Goal: Task Accomplishment & Management: Manage account settings

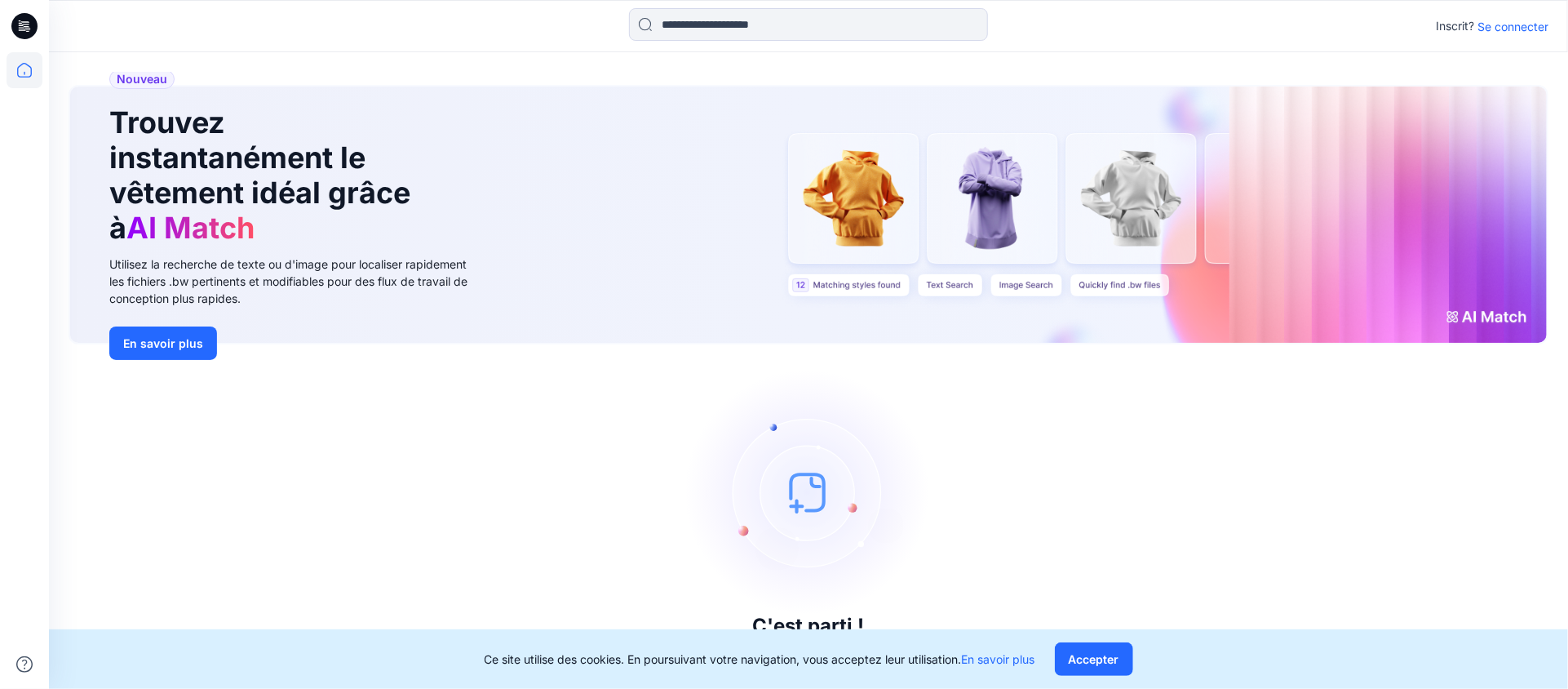
click at [23, 22] on icon at bounding box center [24, 26] width 26 height 26
click at [24, 68] on icon at bounding box center [24, 70] width 36 height 36
click at [1093, 661] on font "Accepter" at bounding box center [1094, 659] width 50 height 14
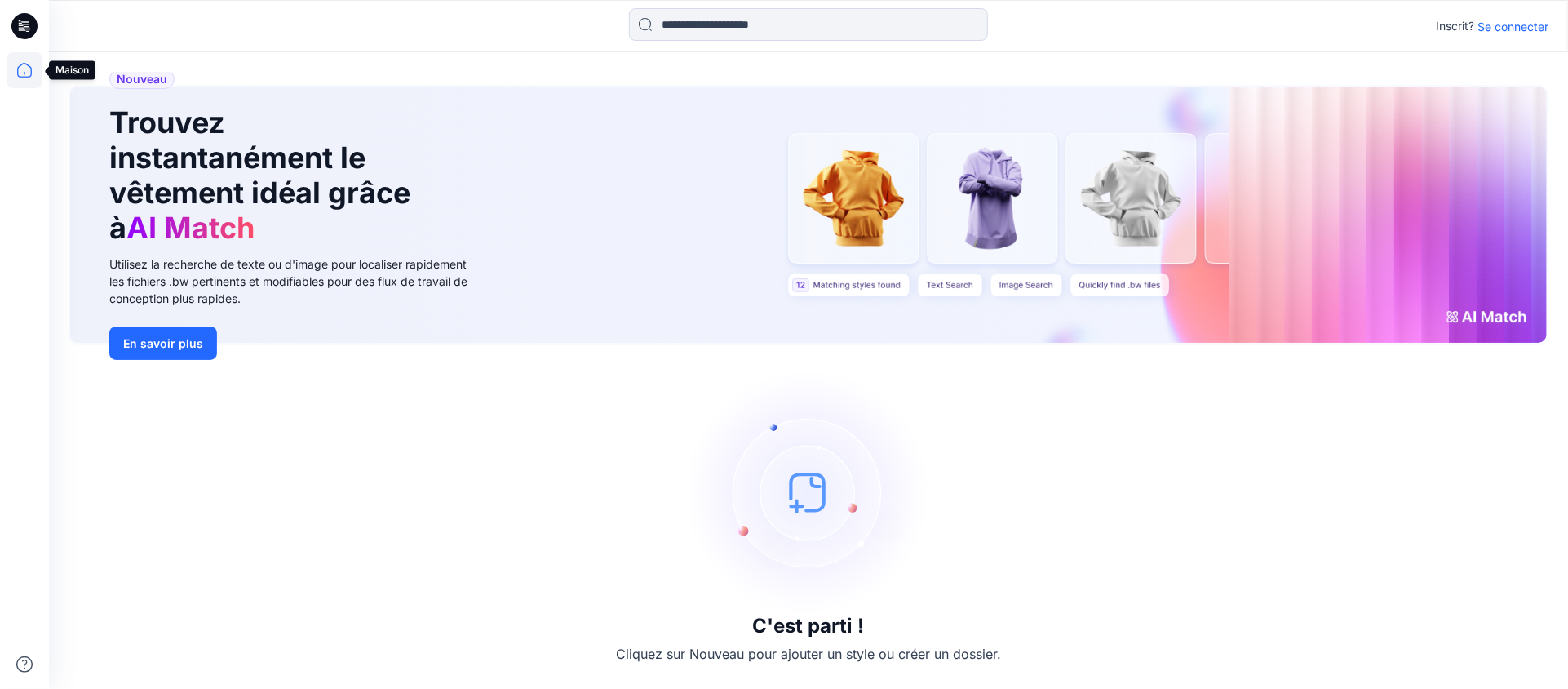
click at [26, 71] on icon at bounding box center [24, 70] width 36 height 36
click at [22, 23] on icon at bounding box center [25, 23] width 8 height 1
click at [1518, 28] on font "Se connecter" at bounding box center [1512, 26] width 71 height 14
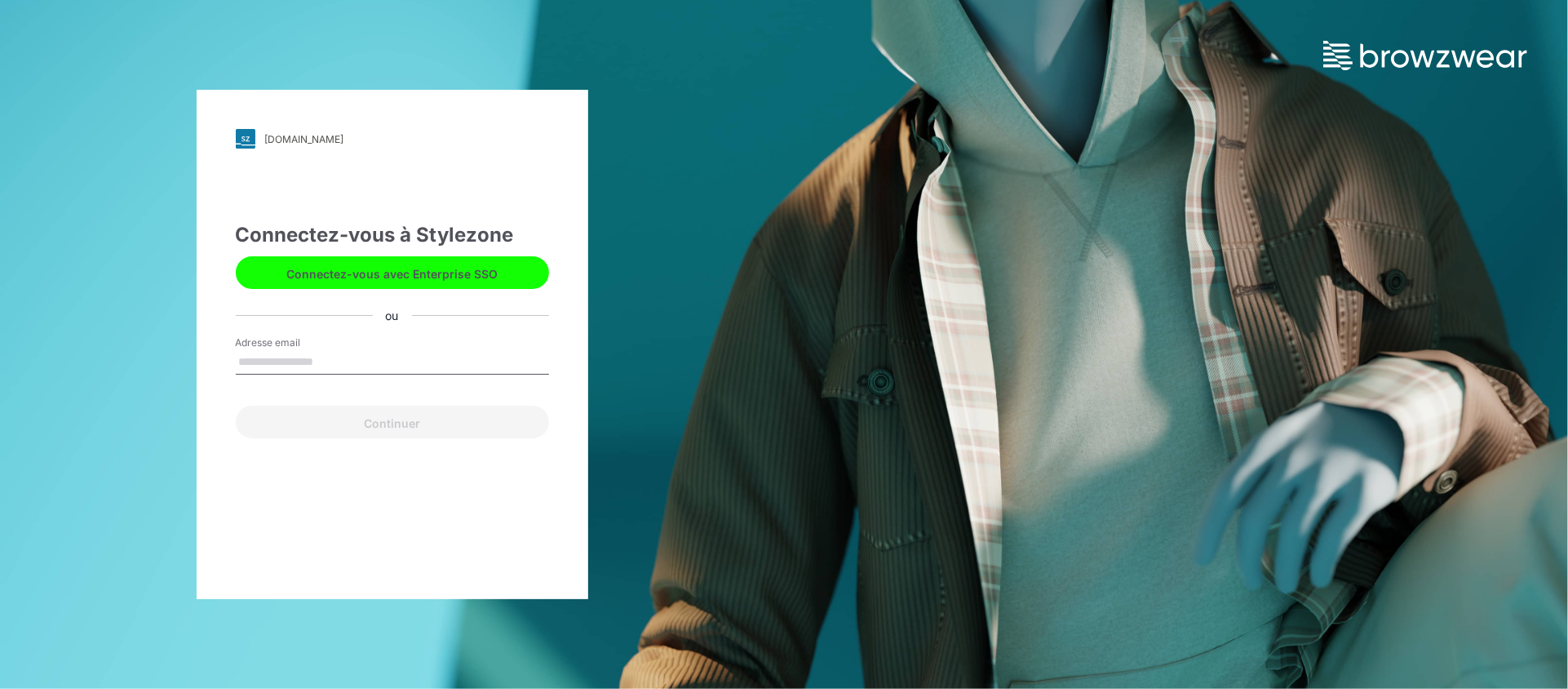
click at [358, 366] on input "Adresse email" at bounding box center [392, 362] width 313 height 24
type input "**********"
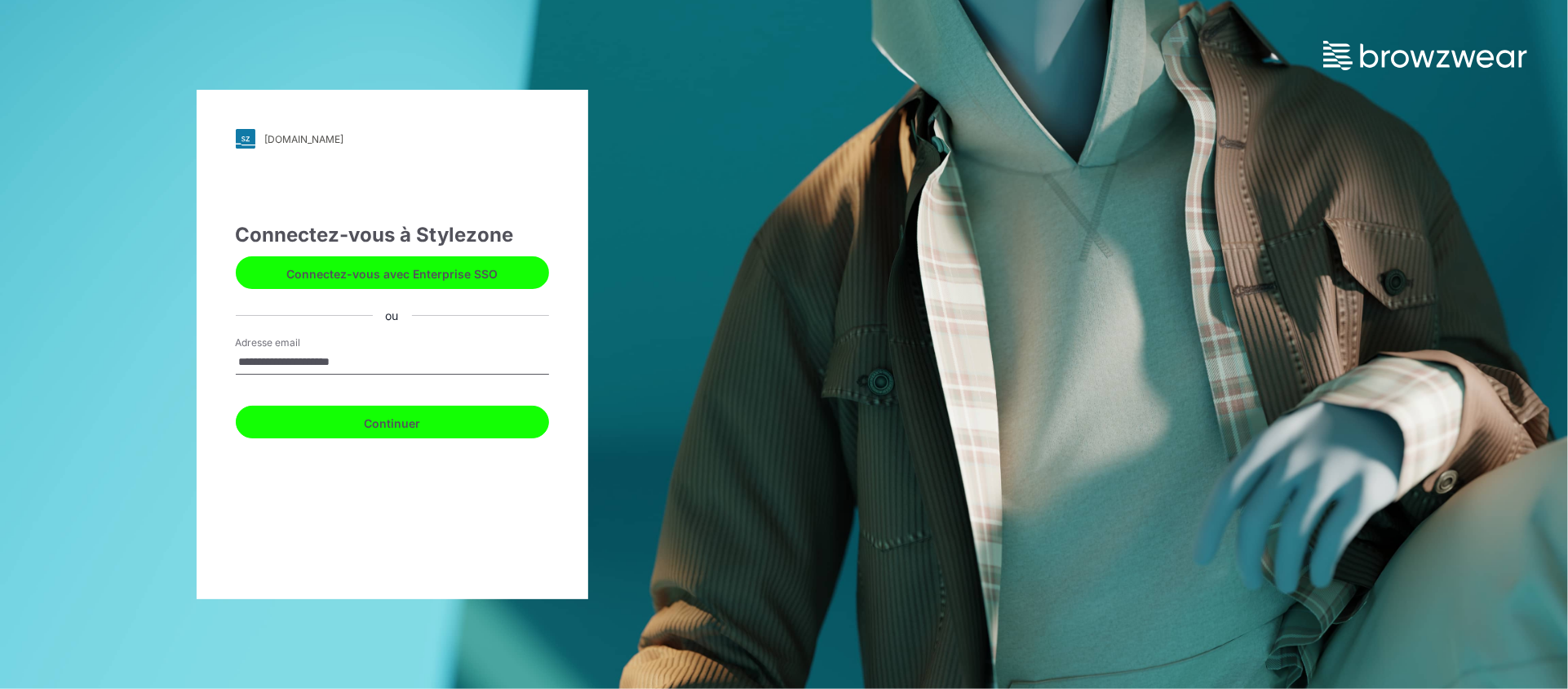
click at [384, 423] on font "Continuer" at bounding box center [391, 422] width 56 height 14
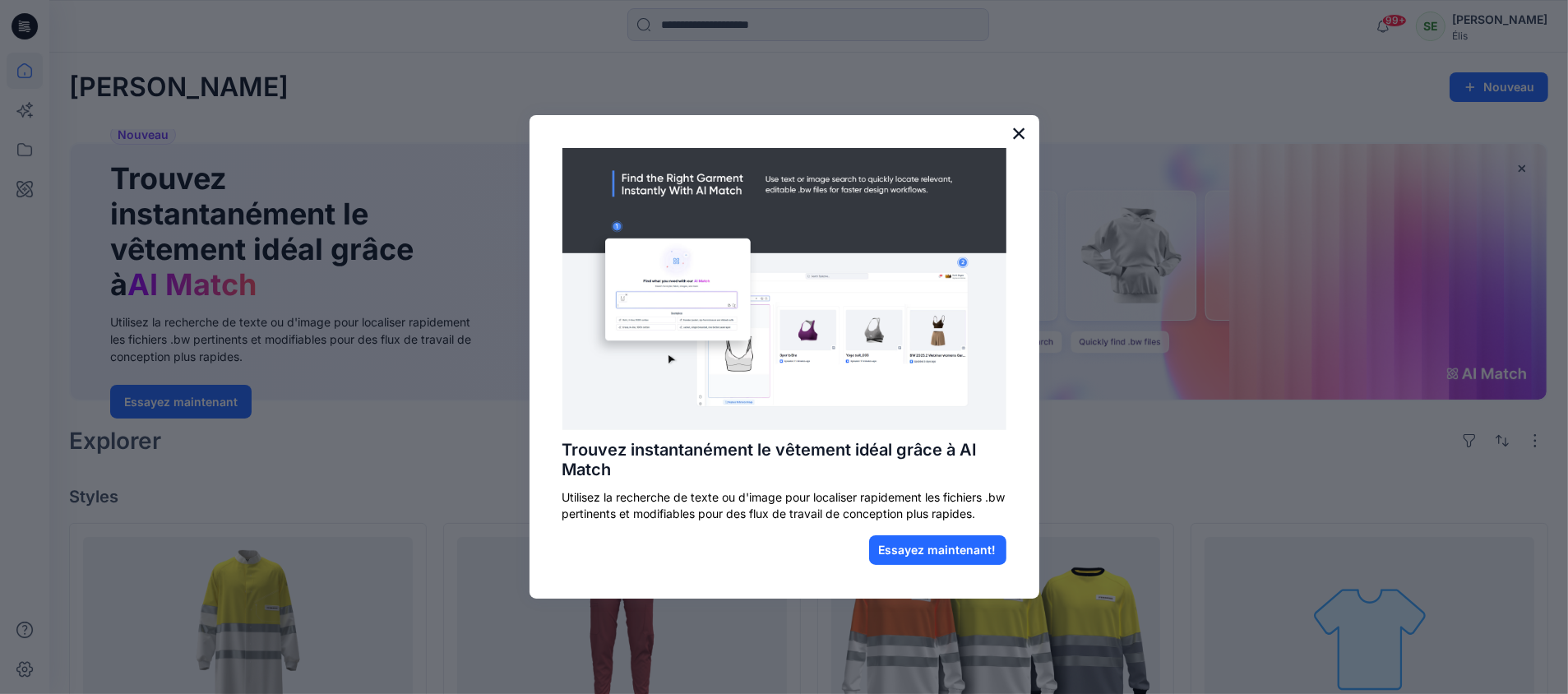
click at [1021, 131] on font "×" at bounding box center [1019, 133] width 16 height 30
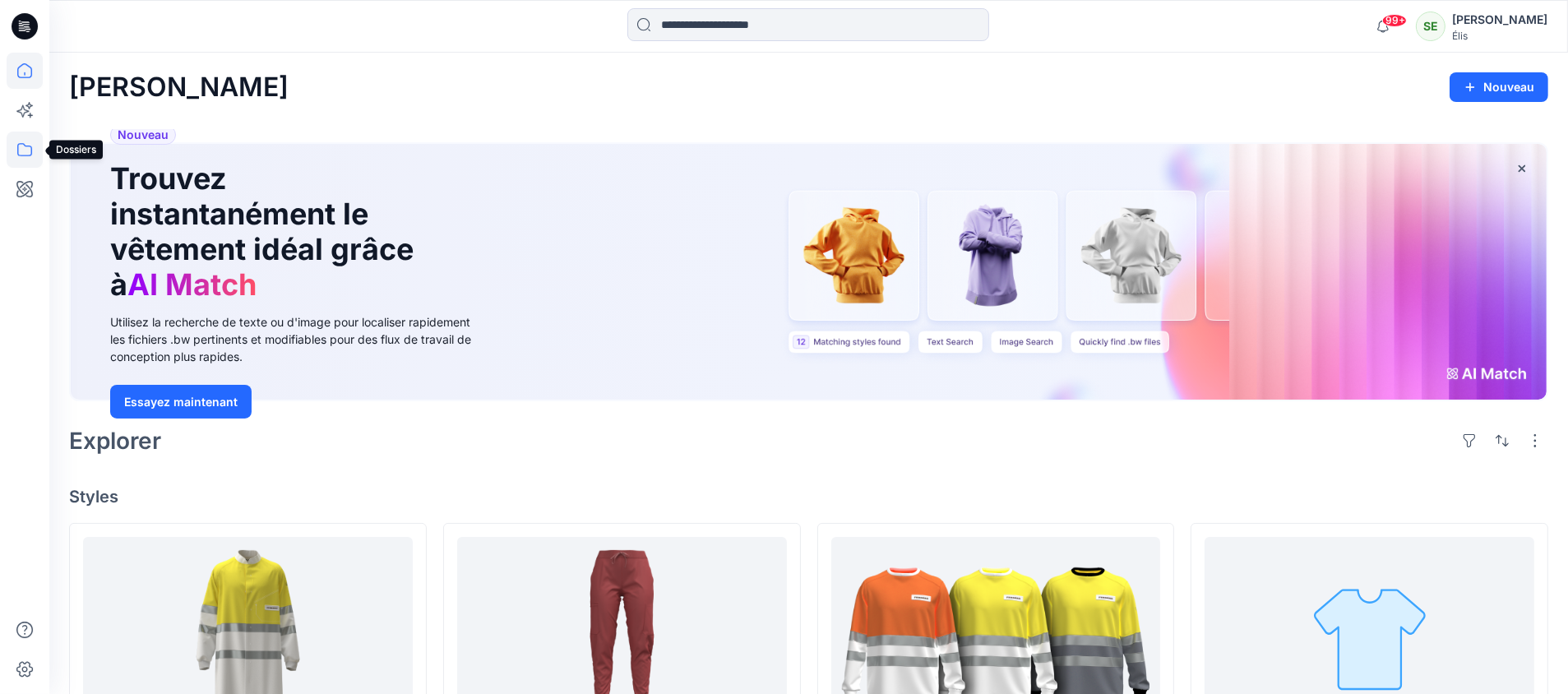
click at [26, 149] on icon at bounding box center [24, 149] width 36 height 36
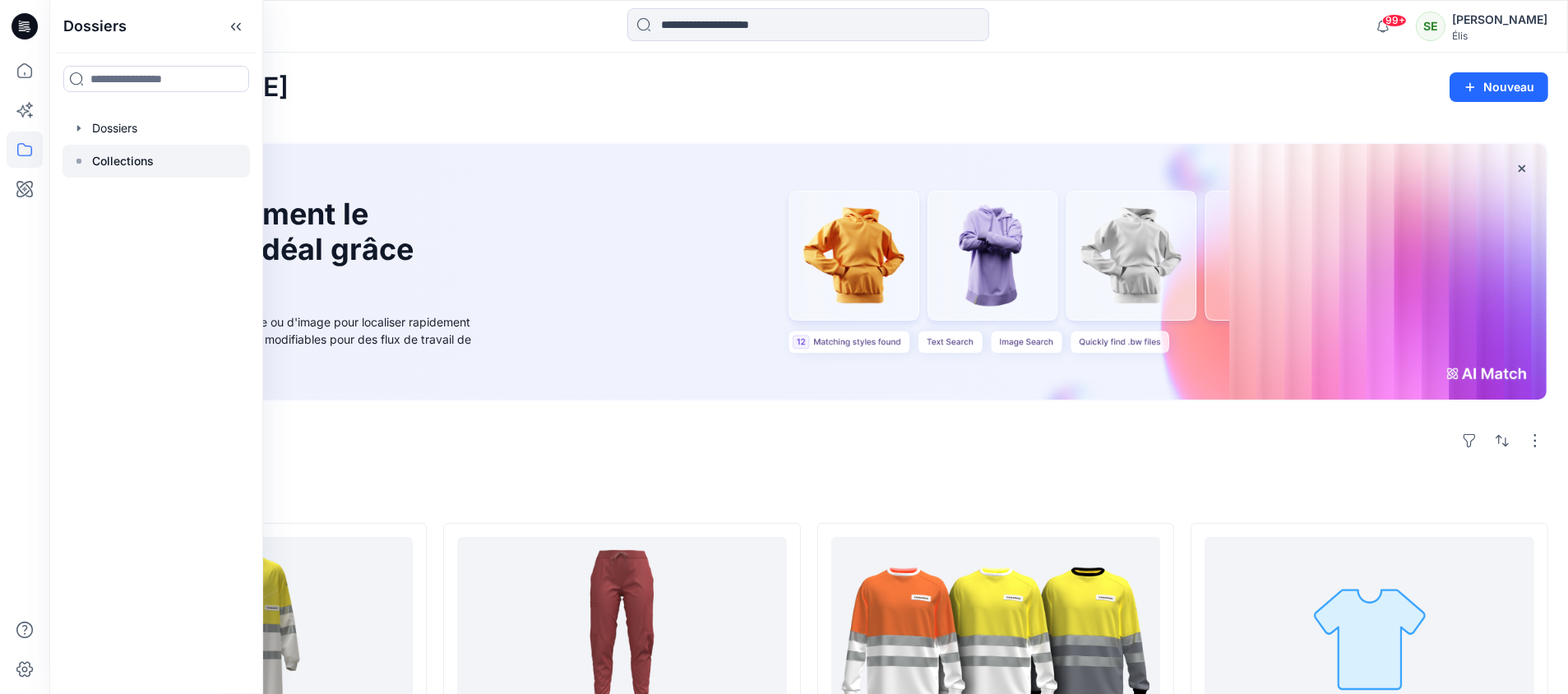
click at [148, 165] on font "Collections" at bounding box center [122, 160] width 62 height 14
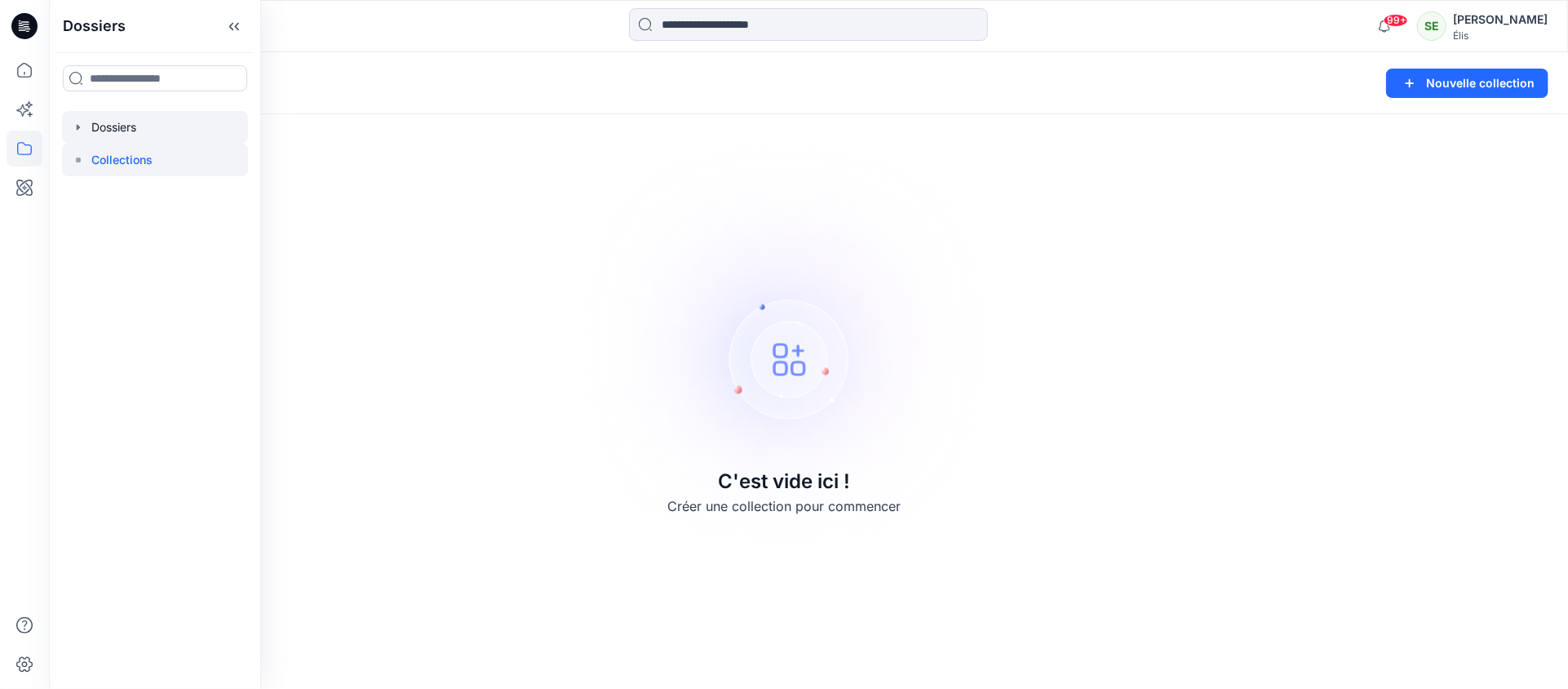
click at [109, 127] on div at bounding box center [155, 127] width 186 height 33
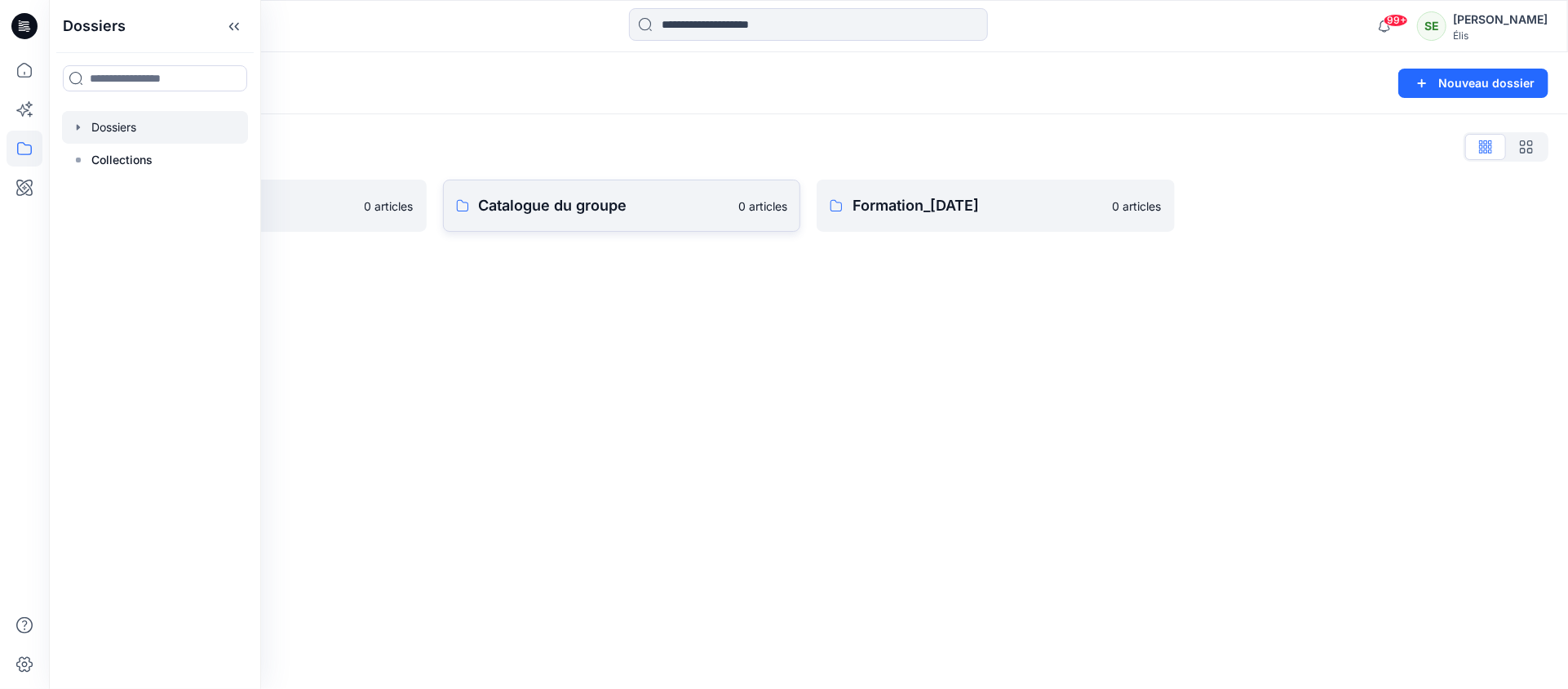
click at [556, 203] on font "Catalogue du groupe" at bounding box center [553, 205] width 148 height 17
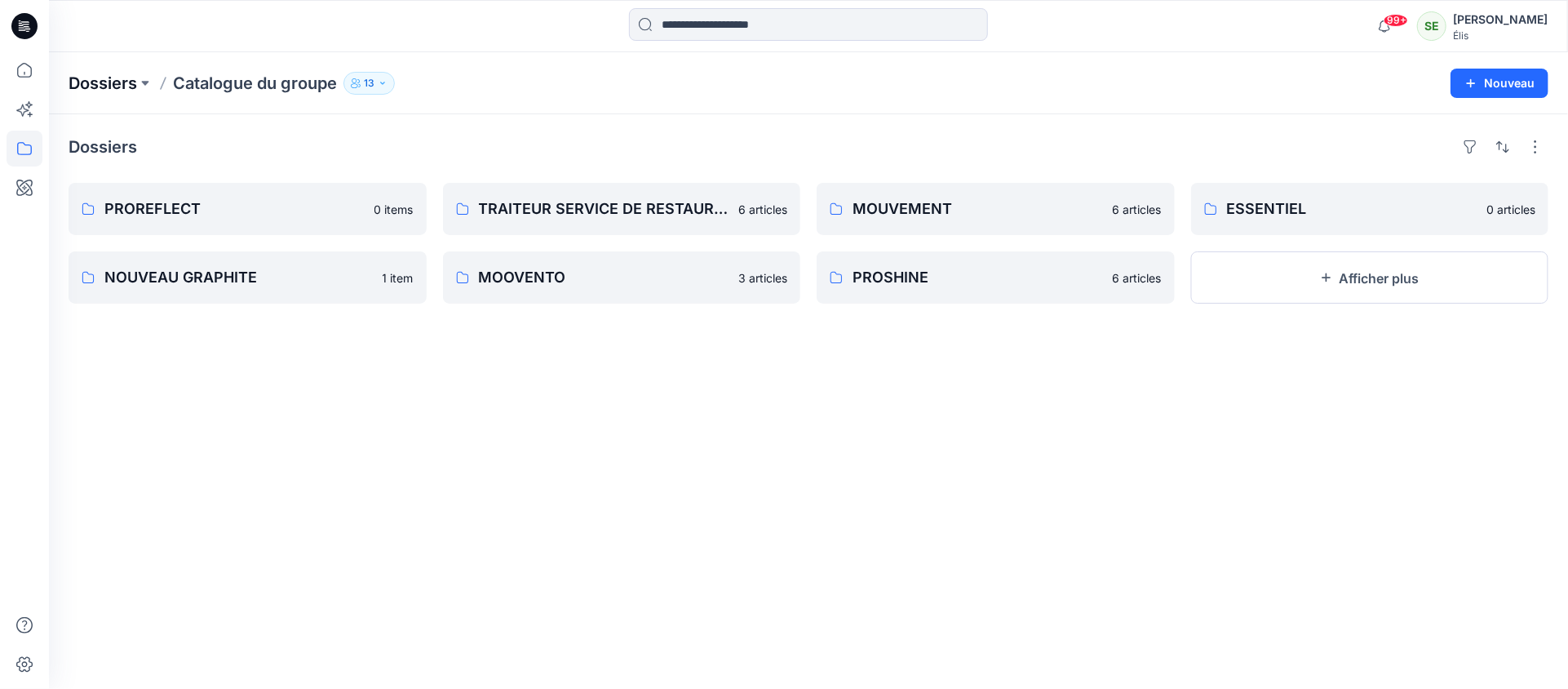
click at [93, 84] on font "Dossiers" at bounding box center [103, 83] width 69 height 19
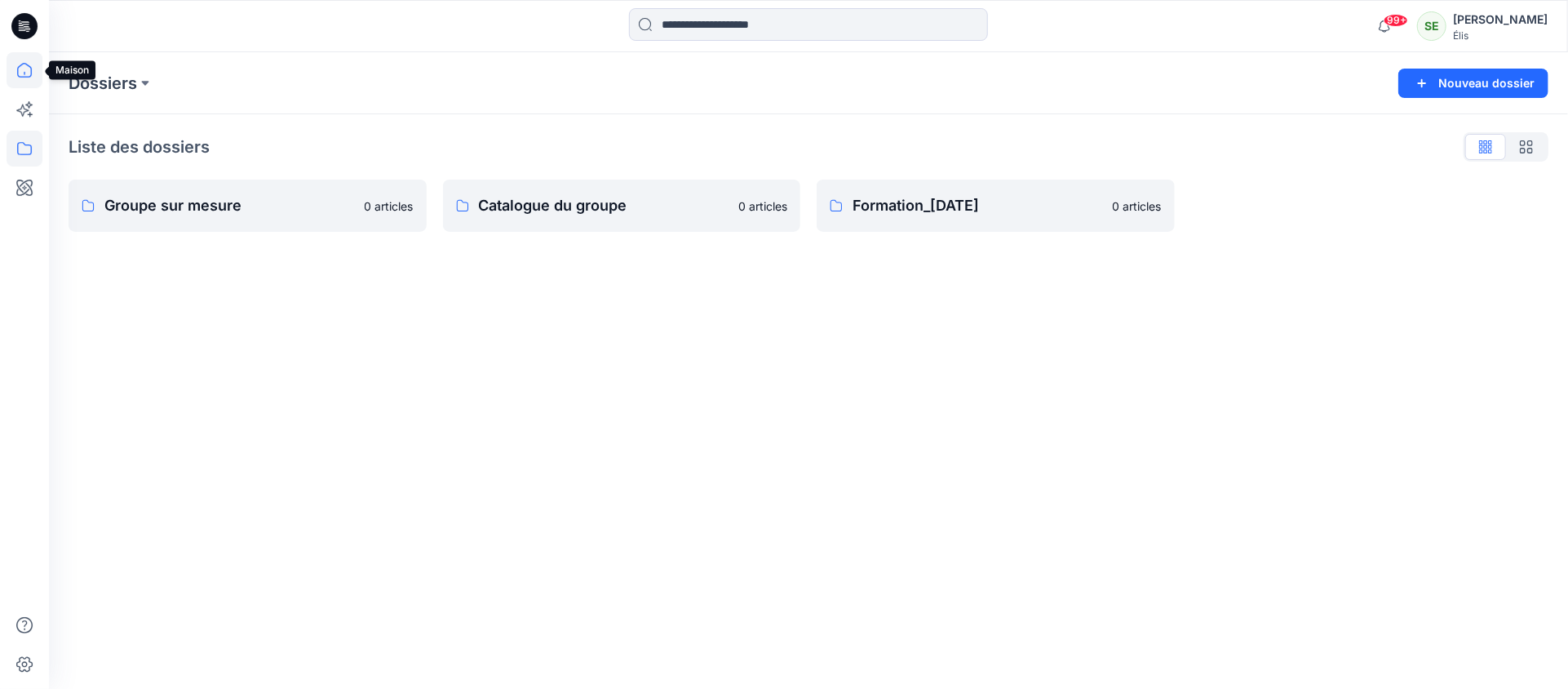
click at [23, 75] on icon at bounding box center [24, 70] width 36 height 36
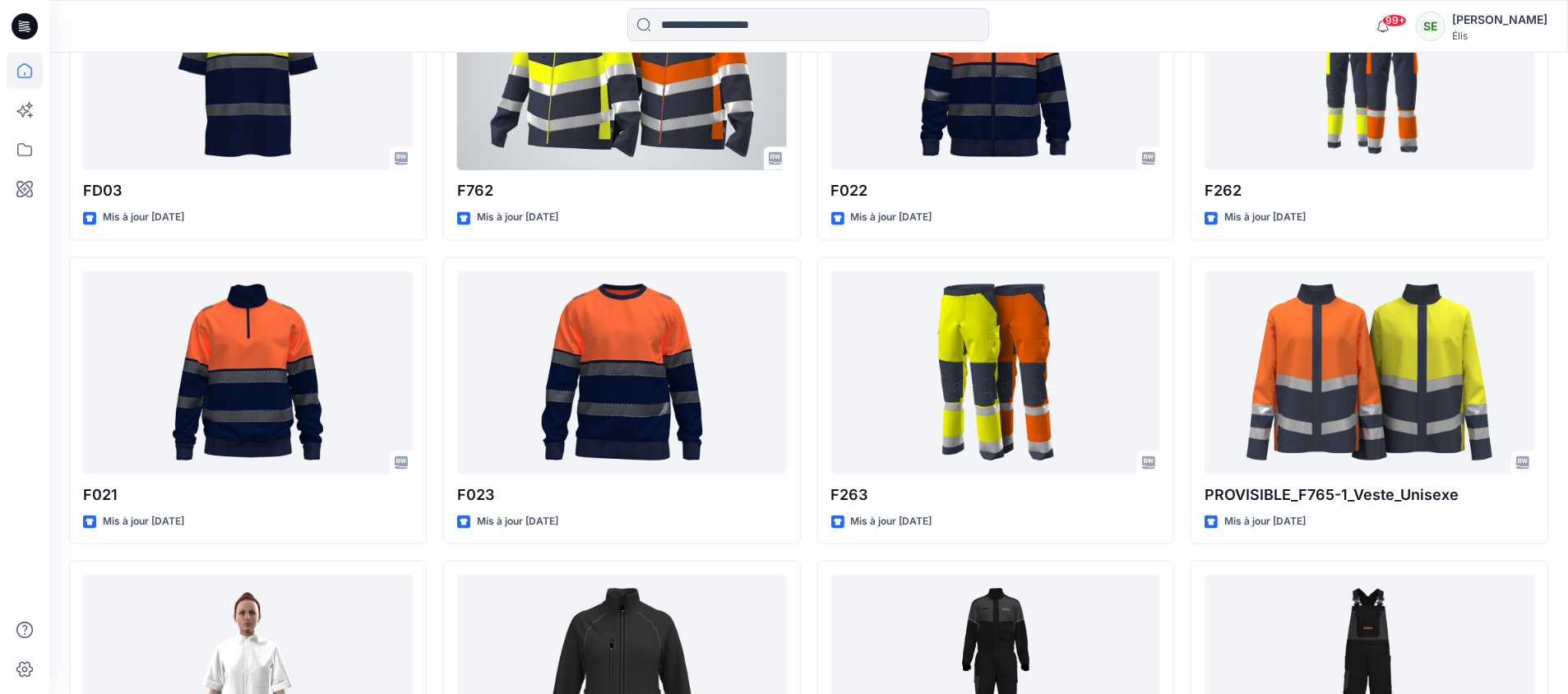
scroll to position [3913, 0]
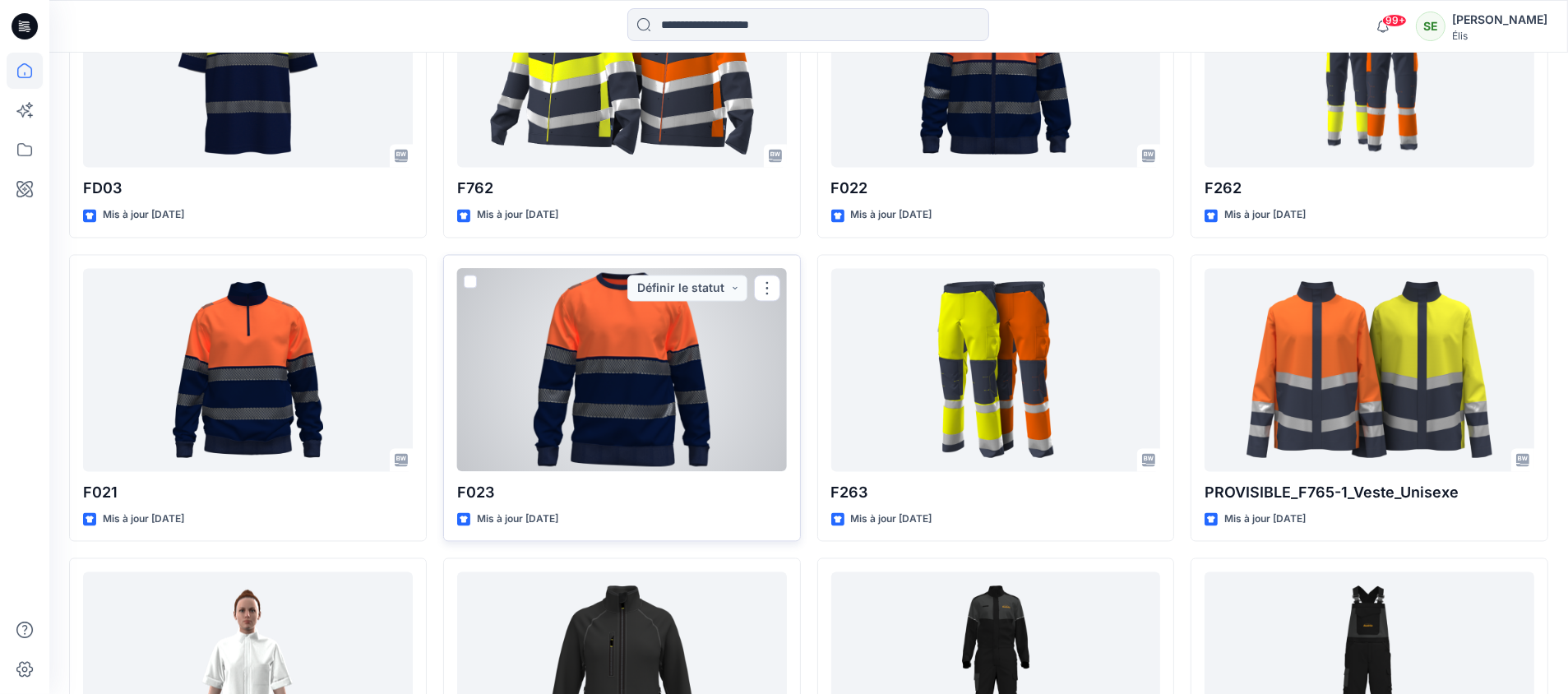
click at [617, 366] on div at bounding box center [621, 370] width 329 height 203
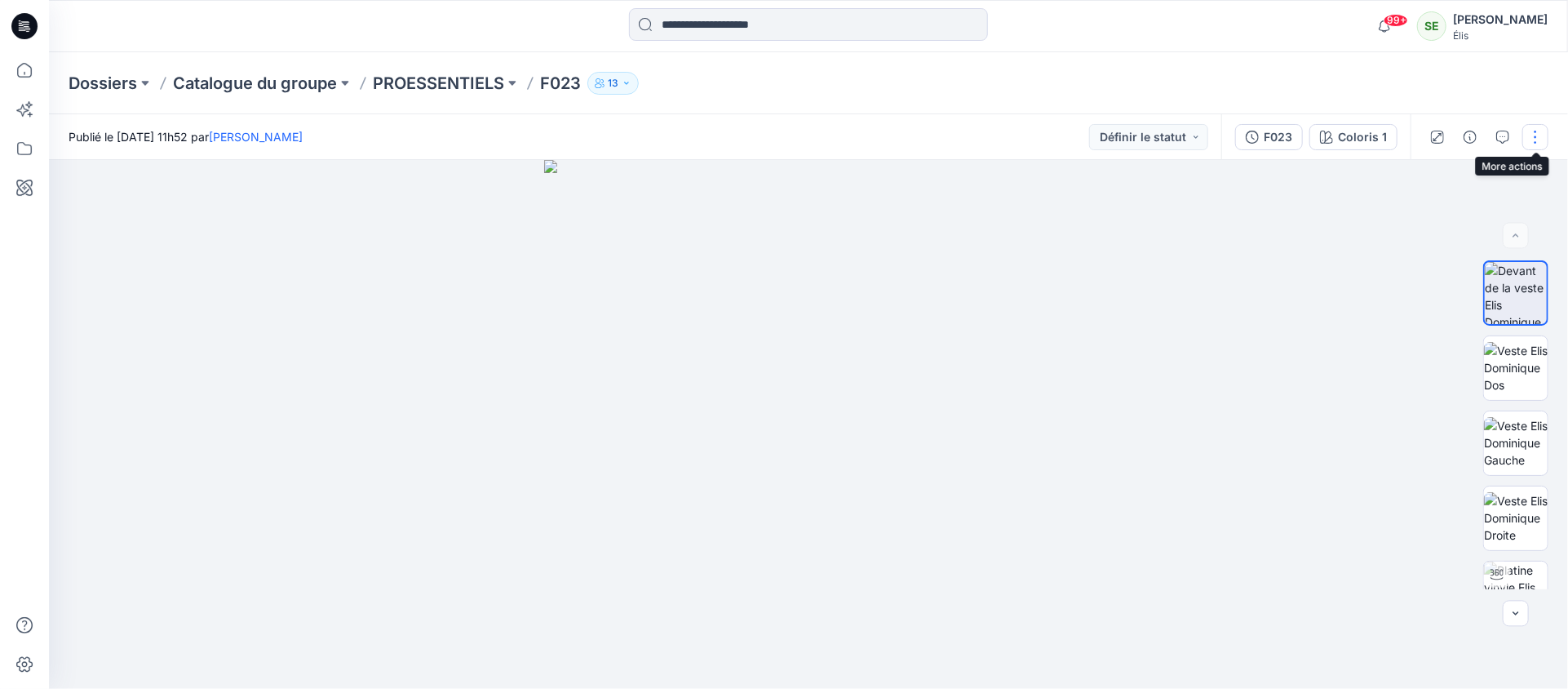
click at [1533, 141] on button "button" at bounding box center [1534, 137] width 26 height 26
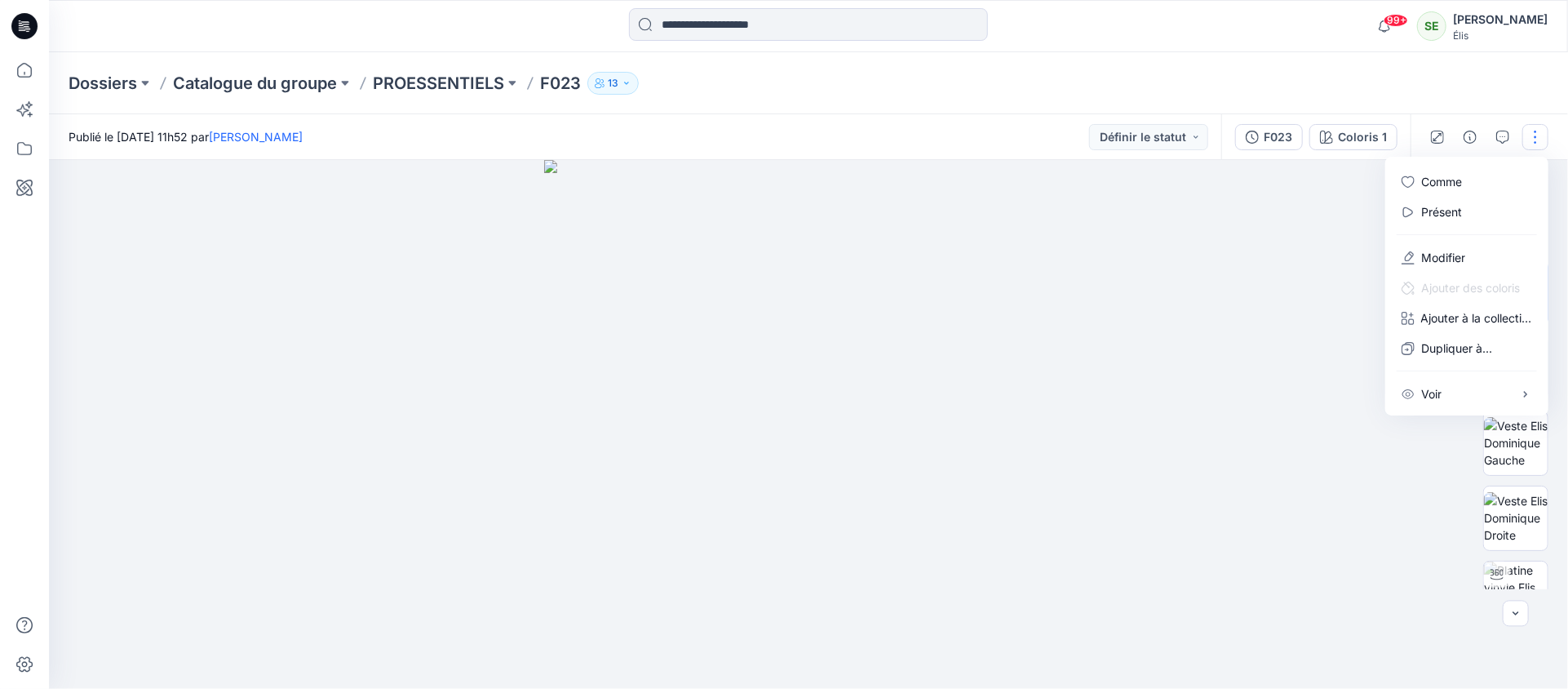
click at [1230, 388] on div at bounding box center [807, 424] width 1519 height 529
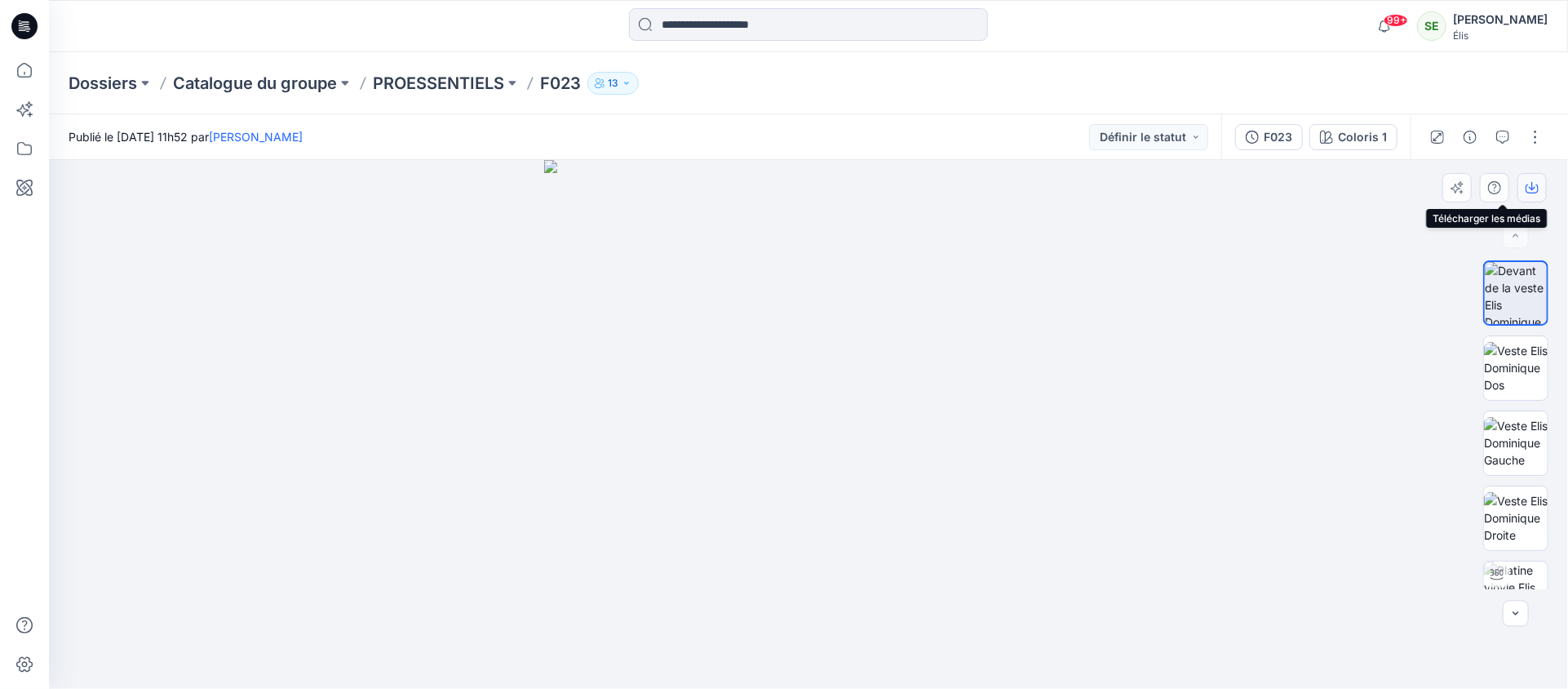
click at [1535, 183] on icon "button" at bounding box center [1532, 188] width 13 height 13
click at [1520, 288] on img at bounding box center [1515, 293] width 62 height 62
click at [1534, 142] on button "button" at bounding box center [1534, 137] width 26 height 26
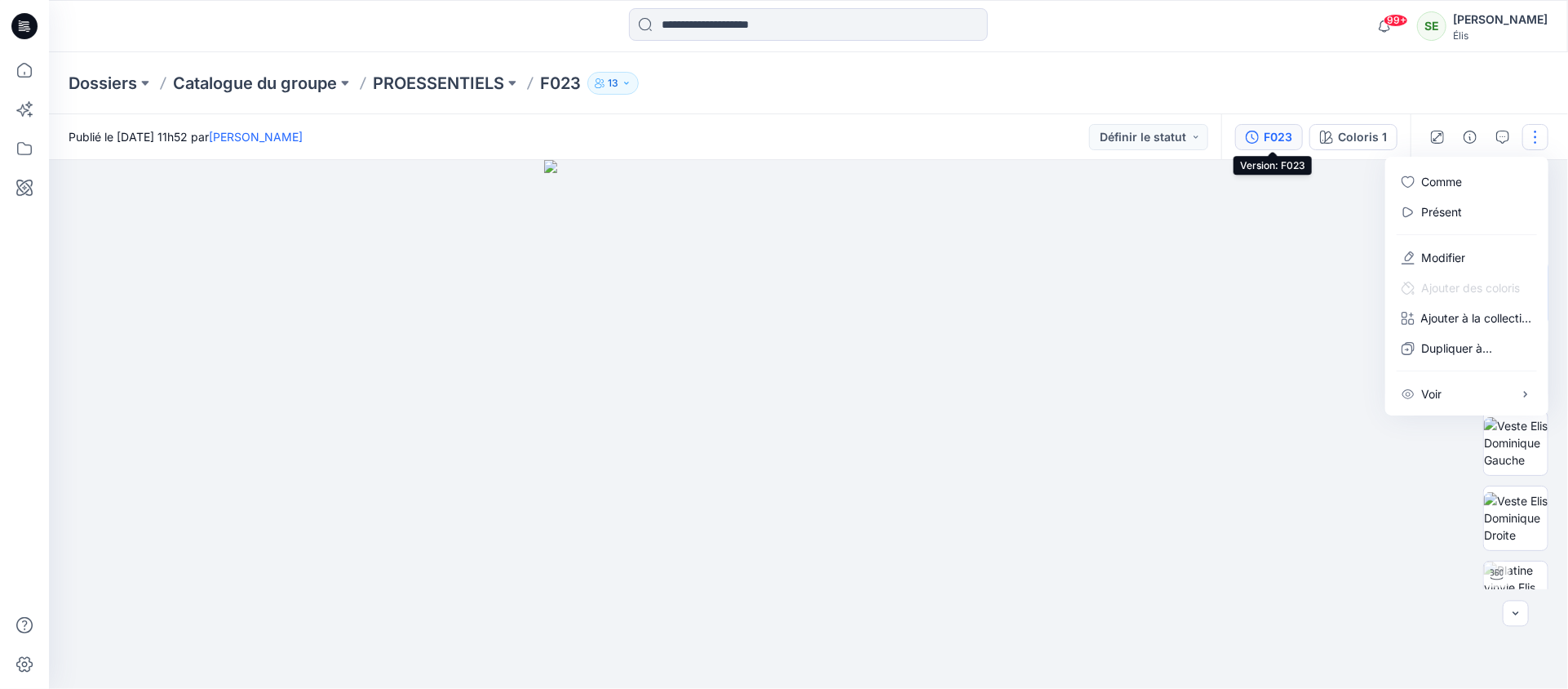
click at [1285, 139] on font "F023" at bounding box center [1277, 137] width 28 height 14
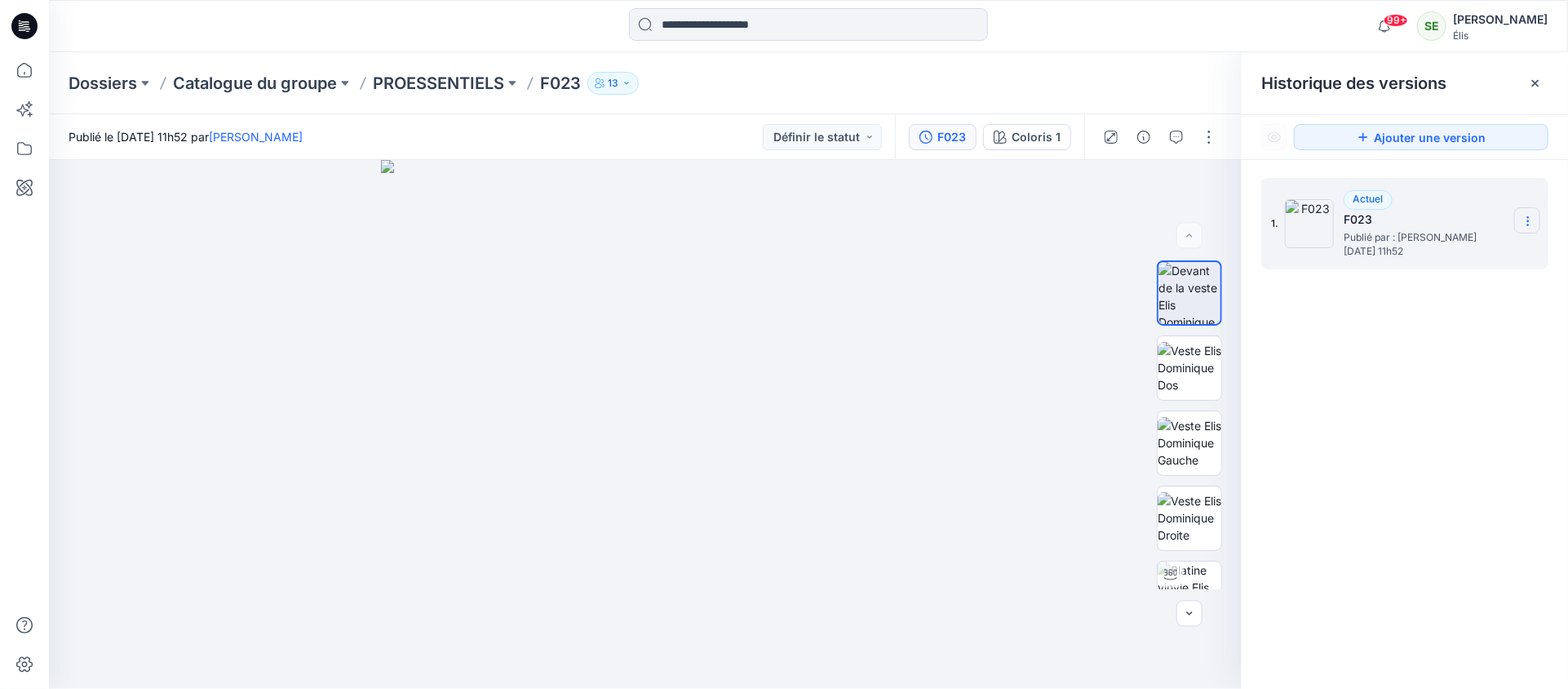
click at [1530, 215] on icon at bounding box center [1528, 221] width 13 height 13
click at [1438, 397] on div "1. Actuel F023 Publié par : [PERSON_NAME][DATE] 11h52 Version dupliquée Renomme…" at bounding box center [1405, 436] width 327 height 552
click at [1210, 140] on button "button" at bounding box center [1209, 137] width 26 height 26
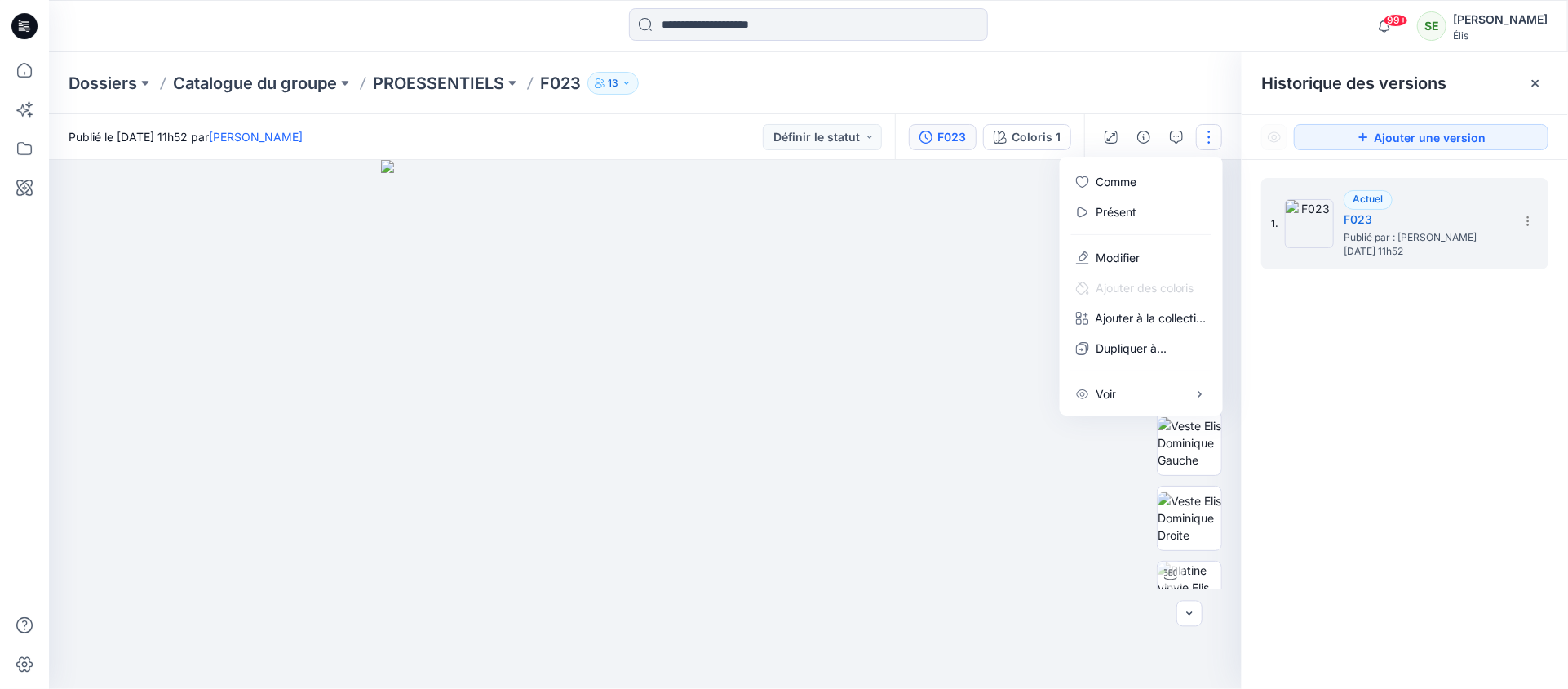
click at [1491, 338] on div "1. Actuel F023 Publié par : [PERSON_NAME][DATE] 11h52" at bounding box center [1405, 436] width 327 height 552
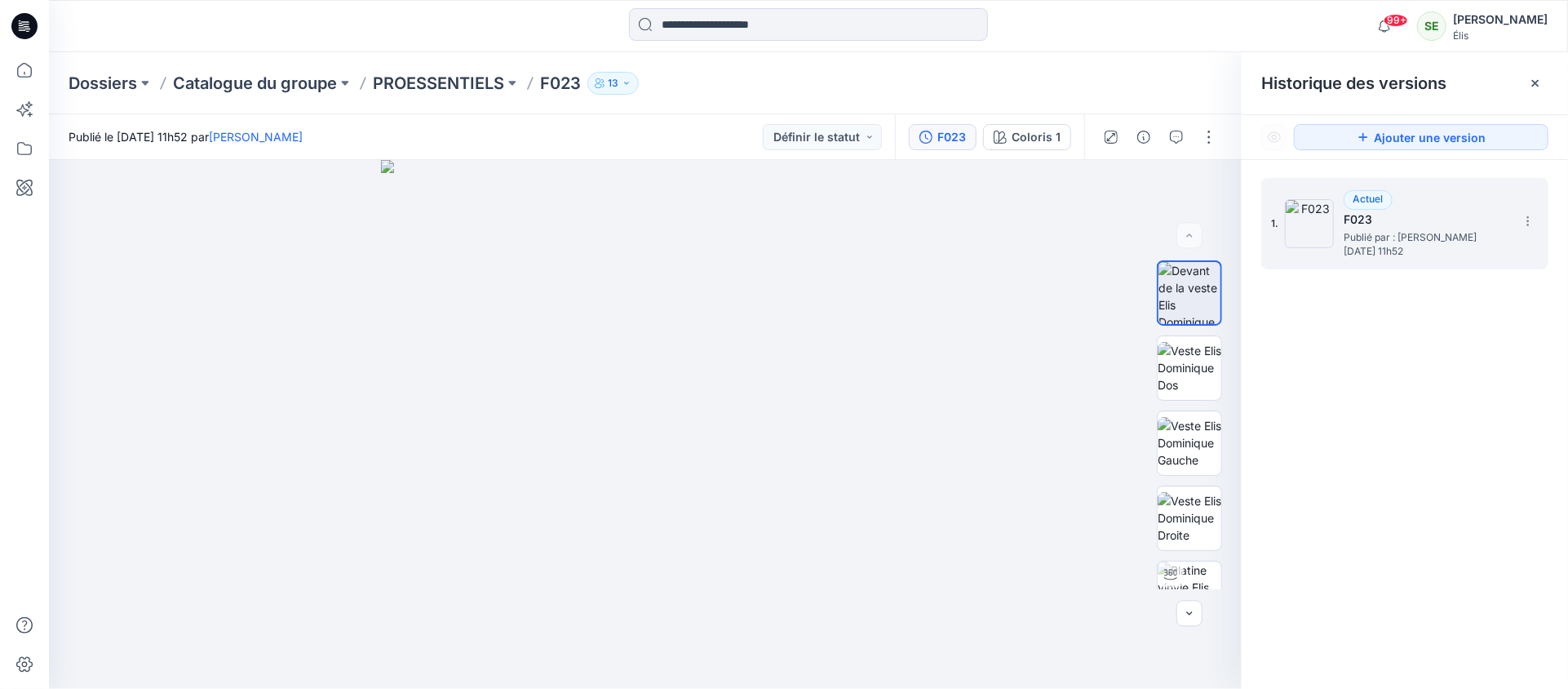
click at [1447, 233] on font "Publié par : [PERSON_NAME]" at bounding box center [1410, 237] width 133 height 13
click at [1530, 216] on icon at bounding box center [1528, 221] width 13 height 13
click at [1541, 79] on div at bounding box center [1534, 83] width 26 height 26
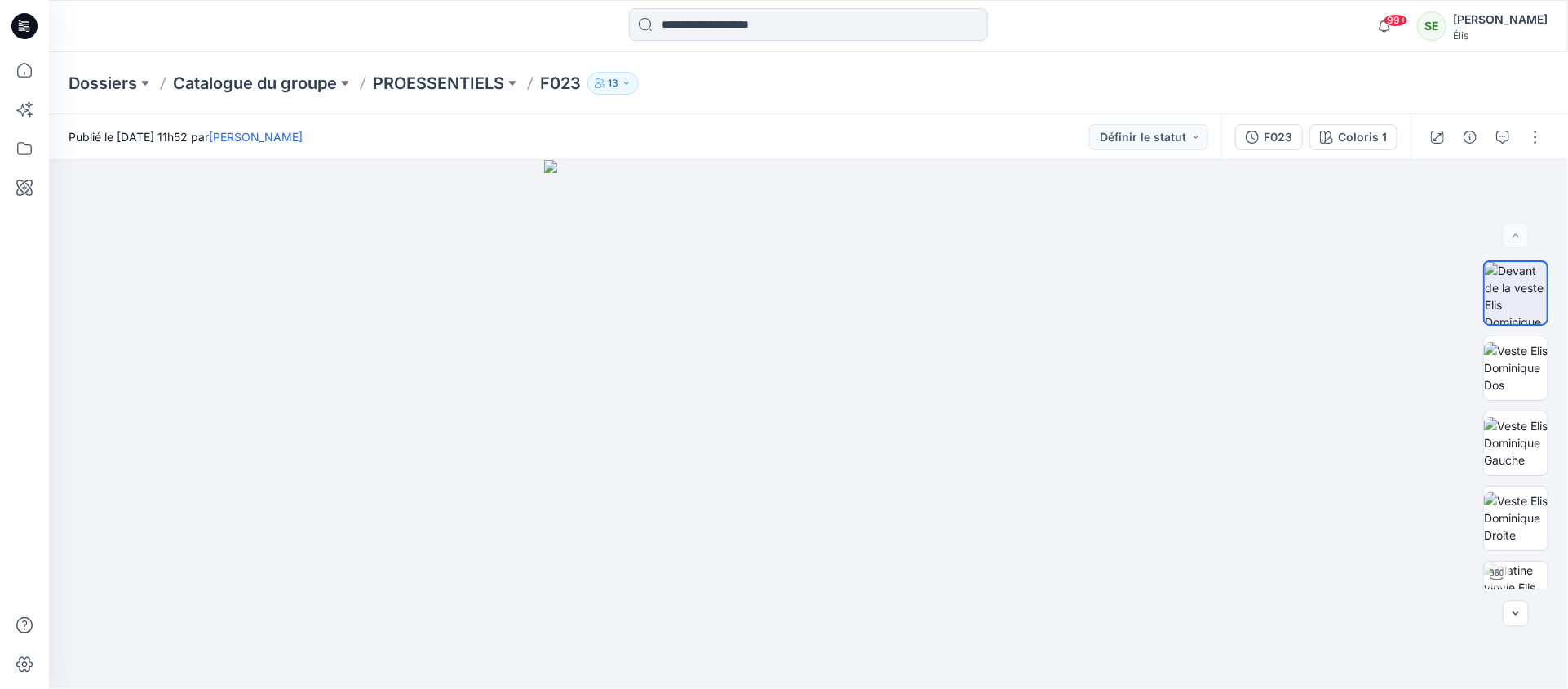
click at [558, 82] on font "F023" at bounding box center [560, 83] width 41 height 19
click at [487, 92] on font "PROESSENTIELS" at bounding box center [438, 83] width 132 height 19
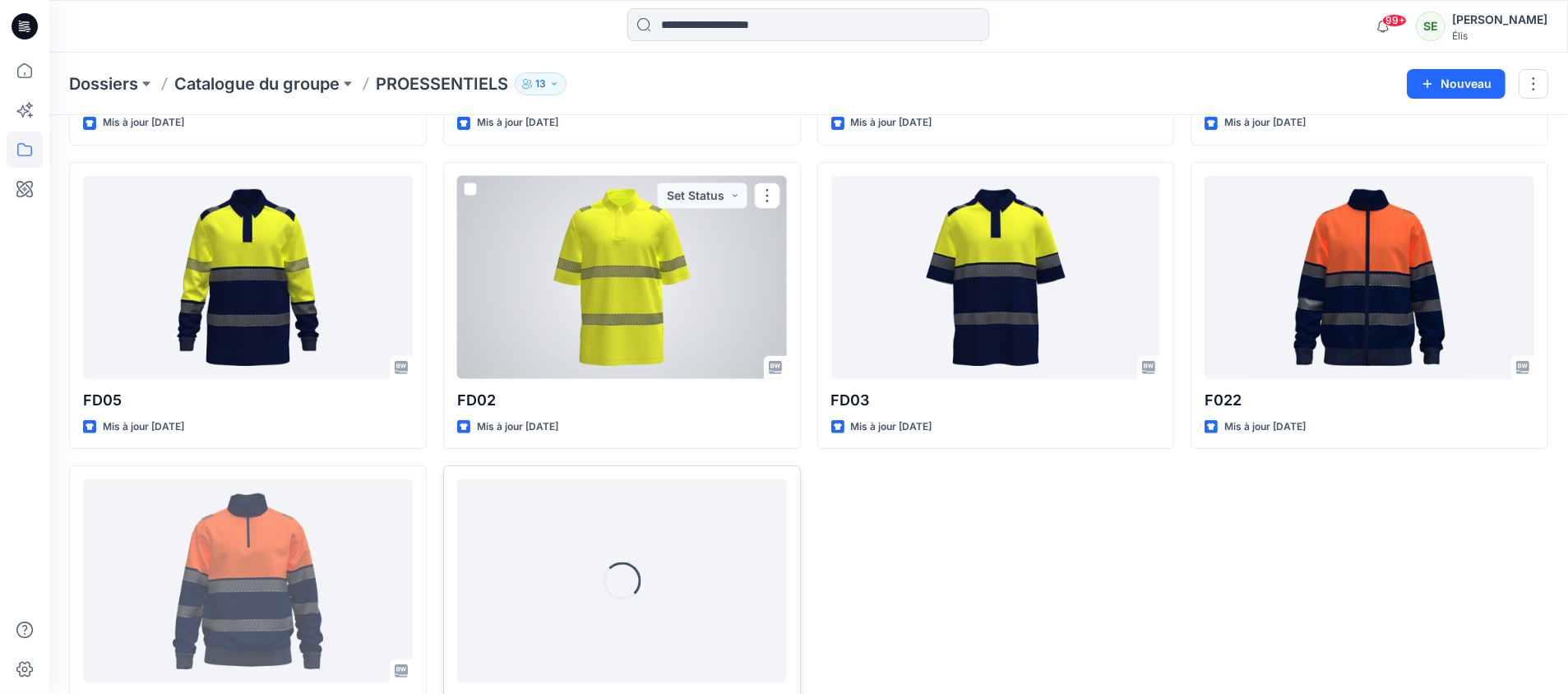
scroll to position [707, 0]
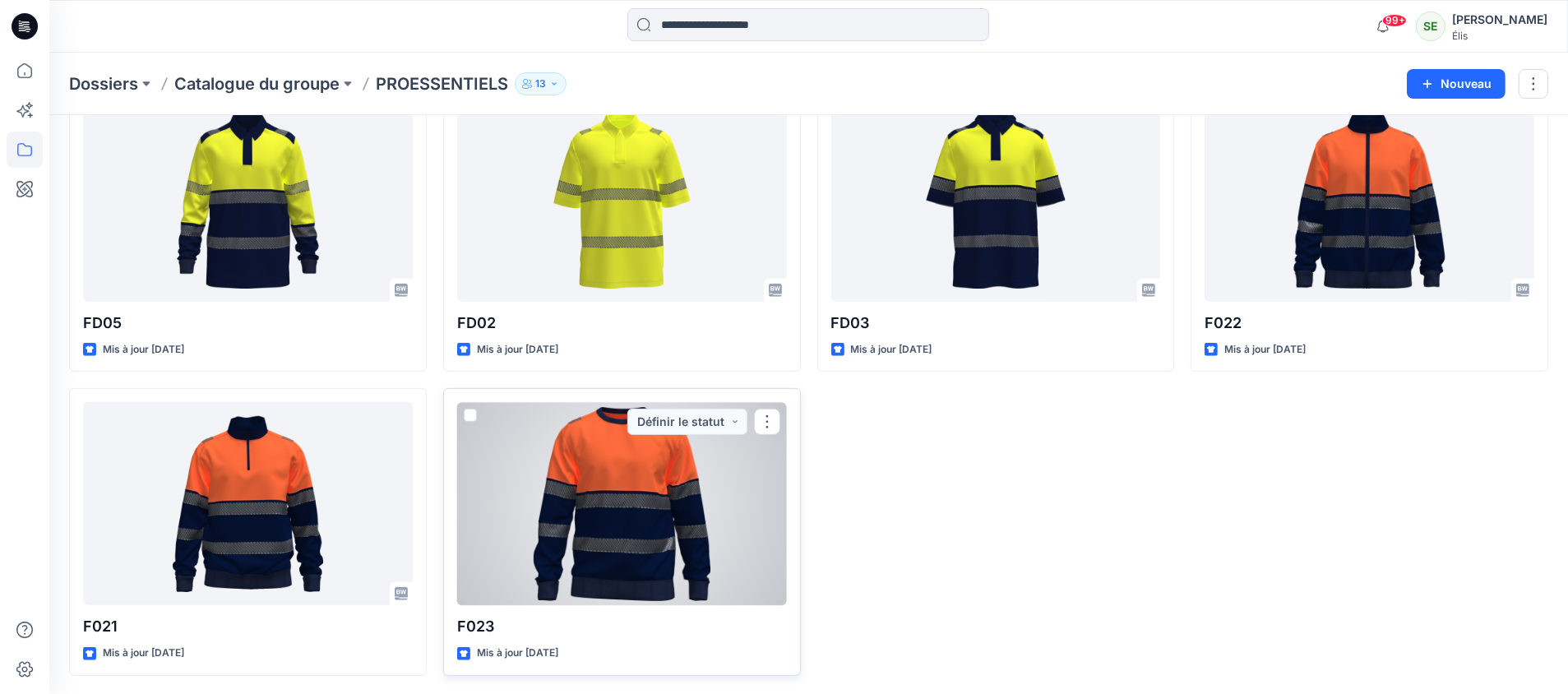
click at [623, 469] on div at bounding box center [621, 503] width 329 height 203
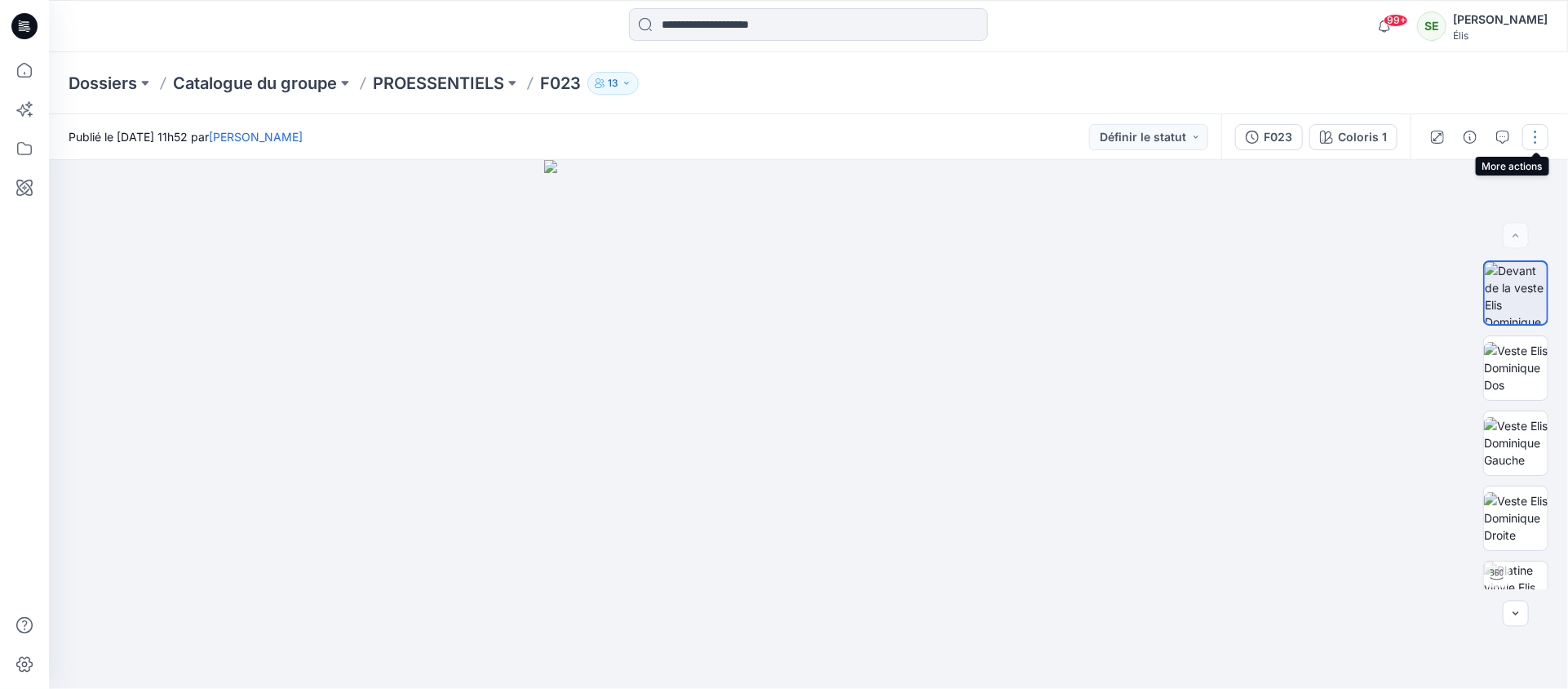
click at [1537, 132] on button "button" at bounding box center [1534, 137] width 26 height 26
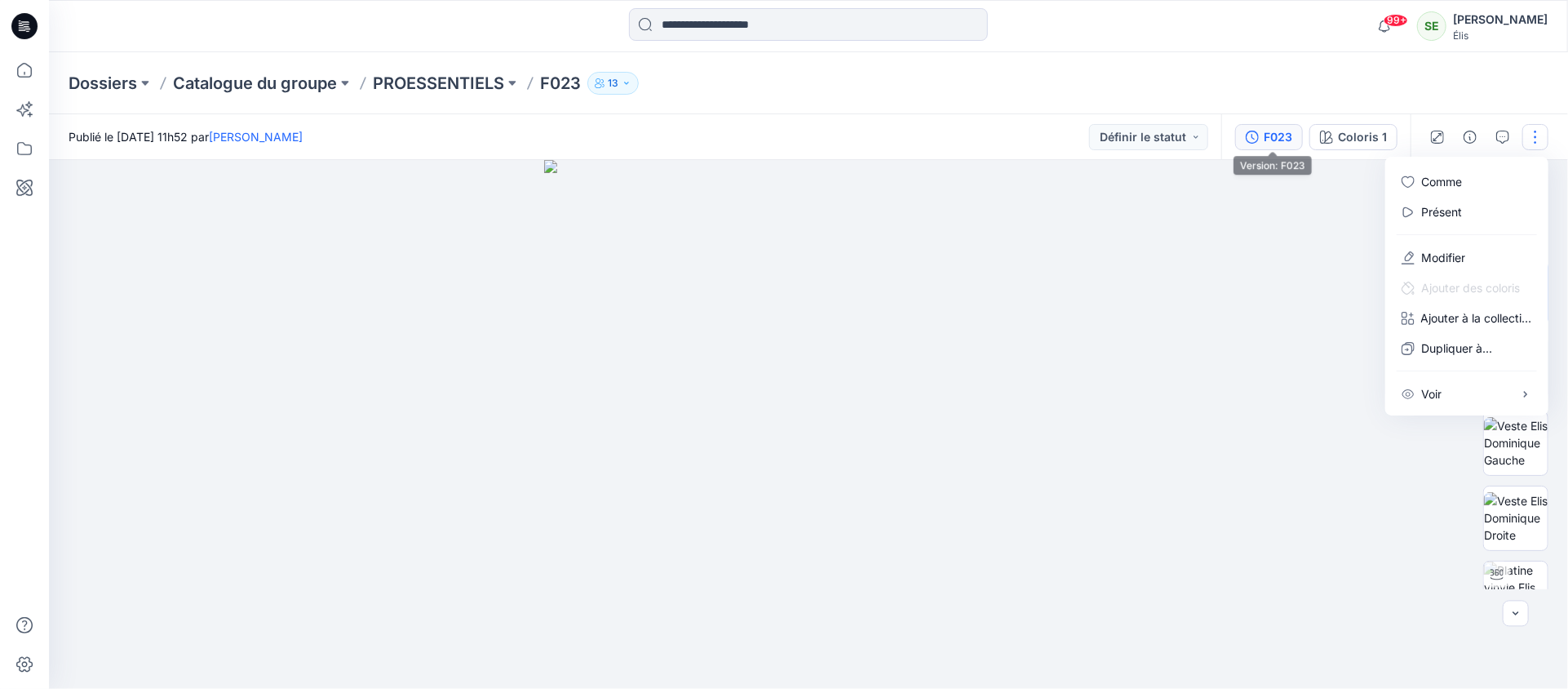
click at [1275, 146] on button "F023" at bounding box center [1268, 137] width 68 height 26
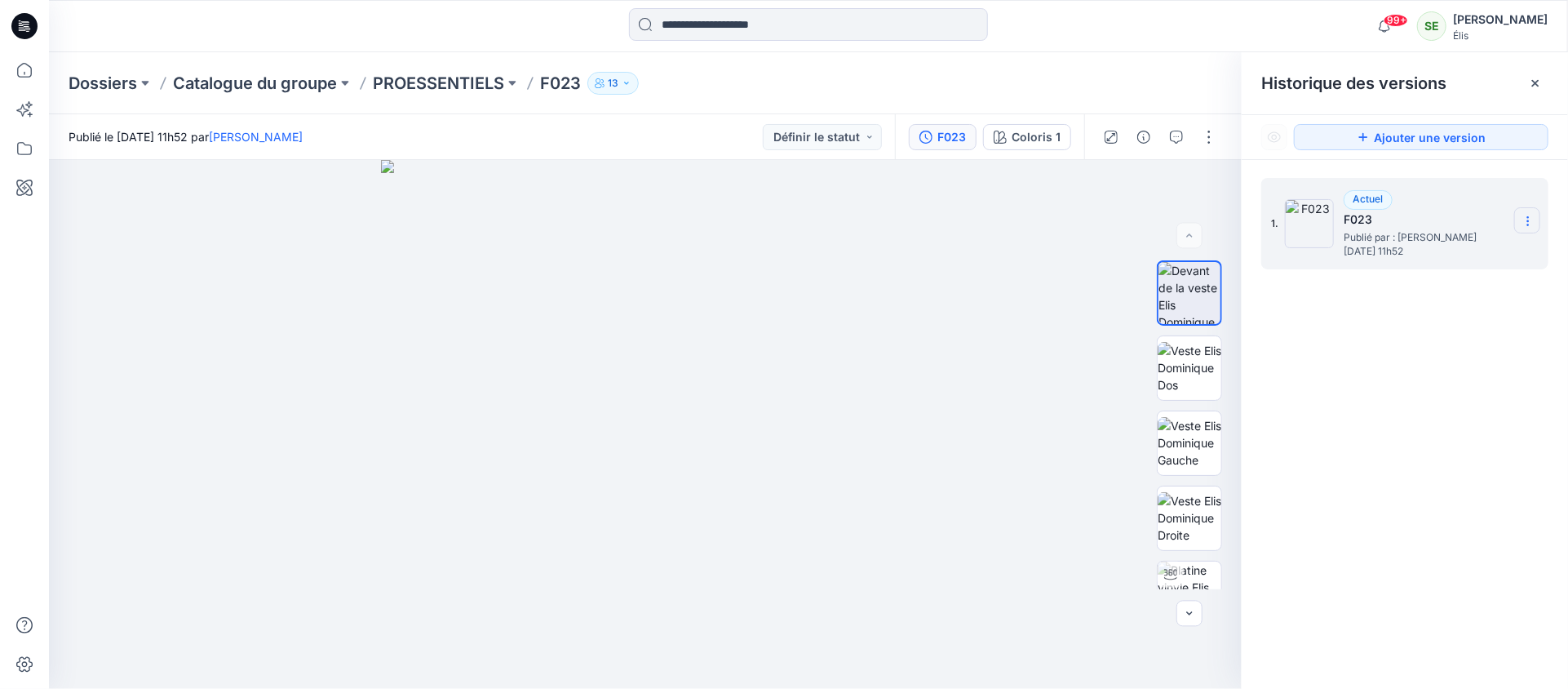
click at [1529, 227] on icon at bounding box center [1528, 221] width 13 height 13
click at [1439, 203] on div "Actuel F023 Publié par : [PERSON_NAME][DATE] 11h52" at bounding box center [1425, 224] width 163 height 67
click at [1531, 84] on icon at bounding box center [1535, 84] width 13 height 13
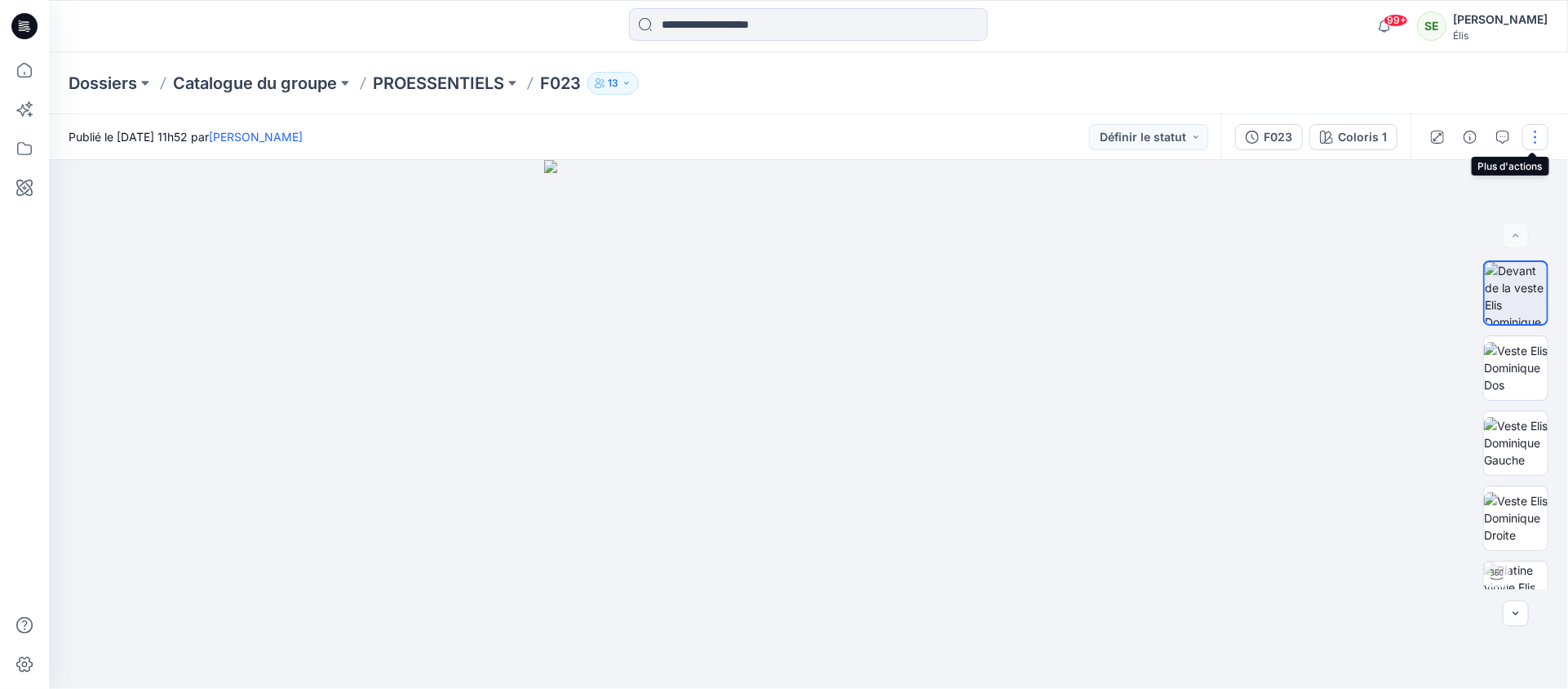
click at [1536, 135] on button "button" at bounding box center [1534, 137] width 26 height 26
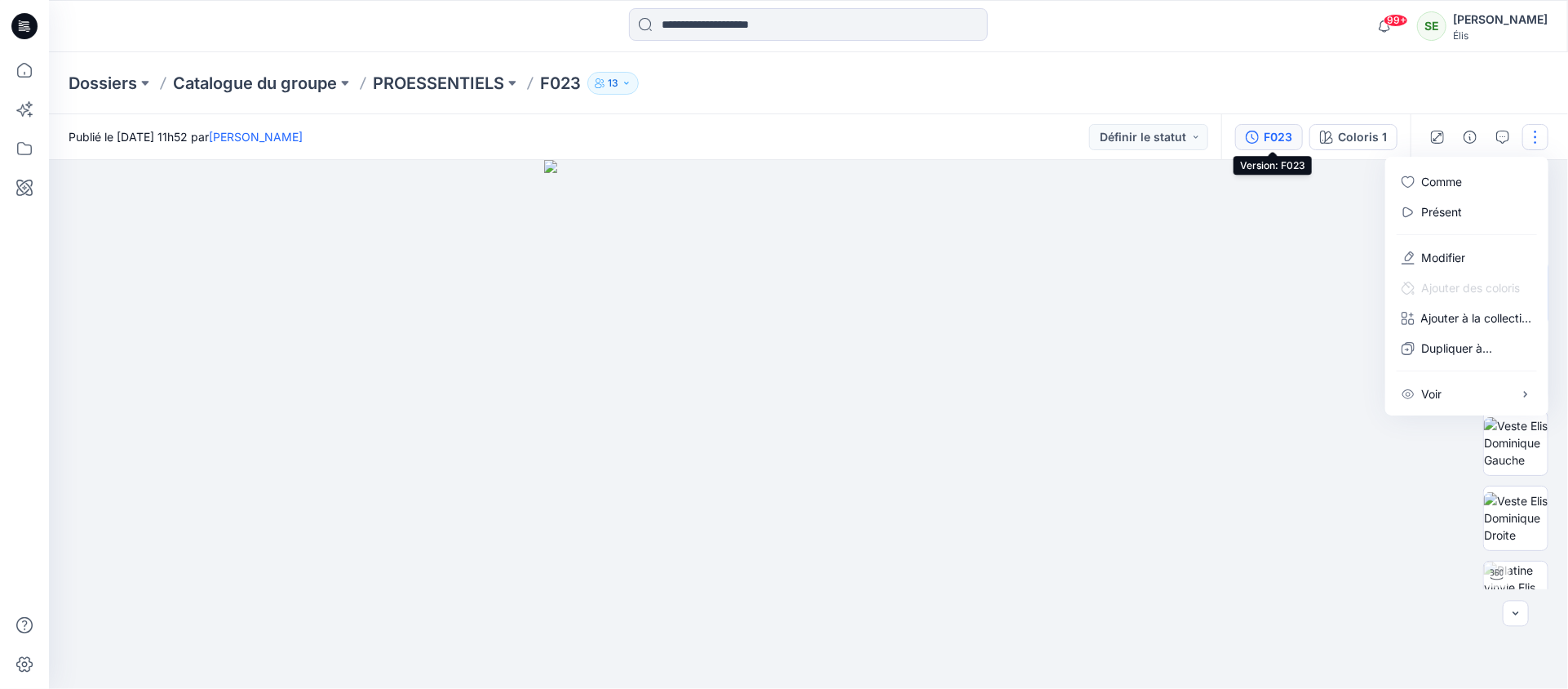
click at [1268, 137] on font "F023" at bounding box center [1277, 137] width 28 height 14
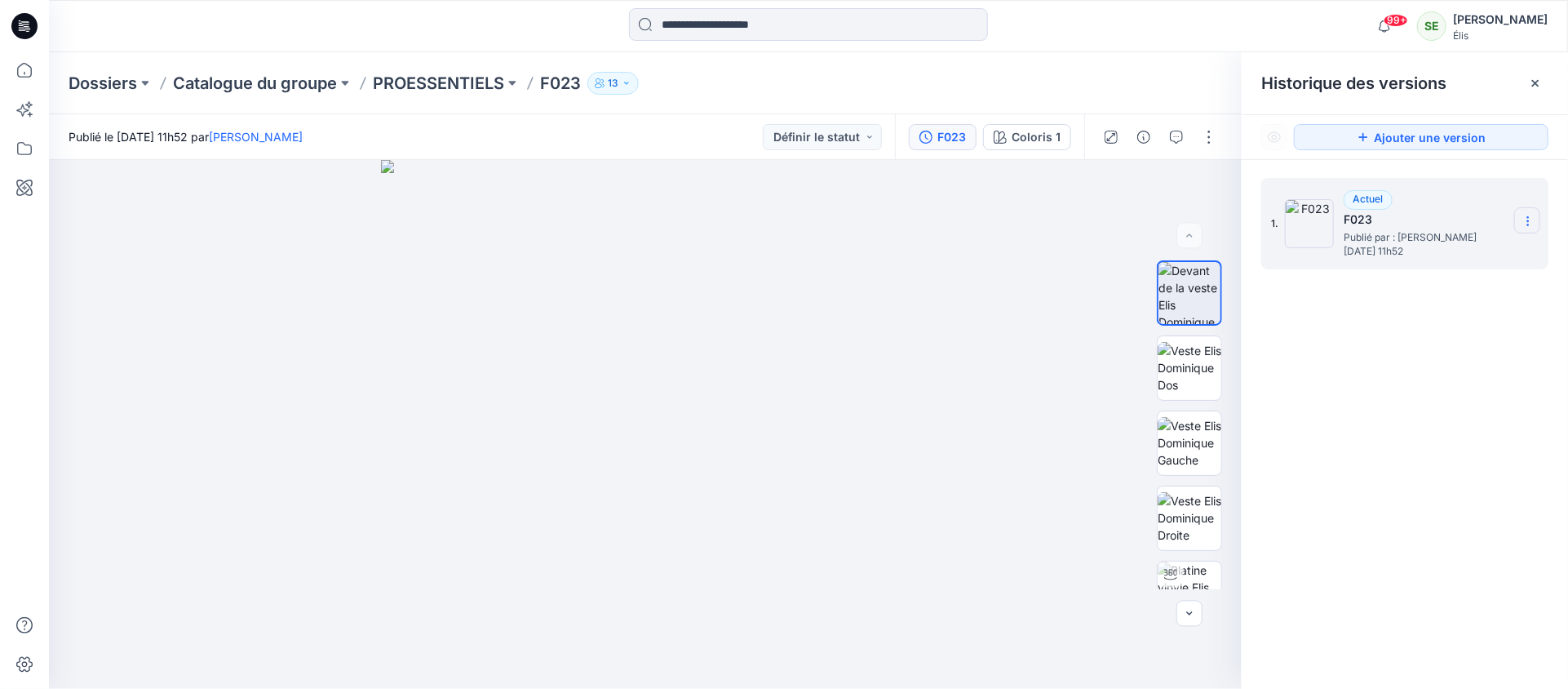
click at [1524, 218] on icon at bounding box center [1528, 221] width 13 height 13
click at [1410, 383] on div "1. Actuel F023 Publié par : [PERSON_NAME][DATE] 11h52" at bounding box center [1405, 436] width 327 height 552
click at [1412, 404] on div "1. Actuel F023 Publié par : [PERSON_NAME][DATE] 11h52" at bounding box center [1405, 436] width 327 height 552
click at [1204, 137] on button "button" at bounding box center [1209, 137] width 26 height 26
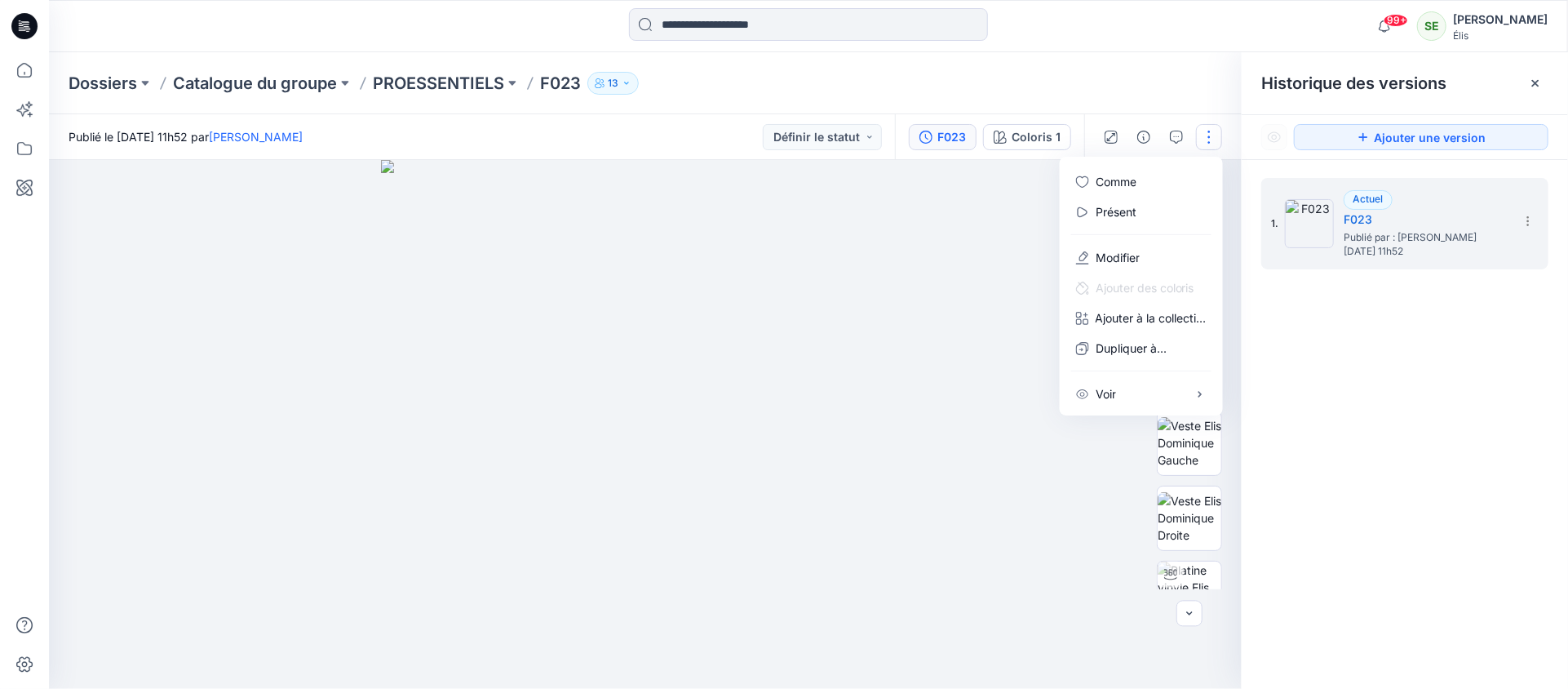
click at [949, 332] on div at bounding box center [645, 424] width 1193 height 529
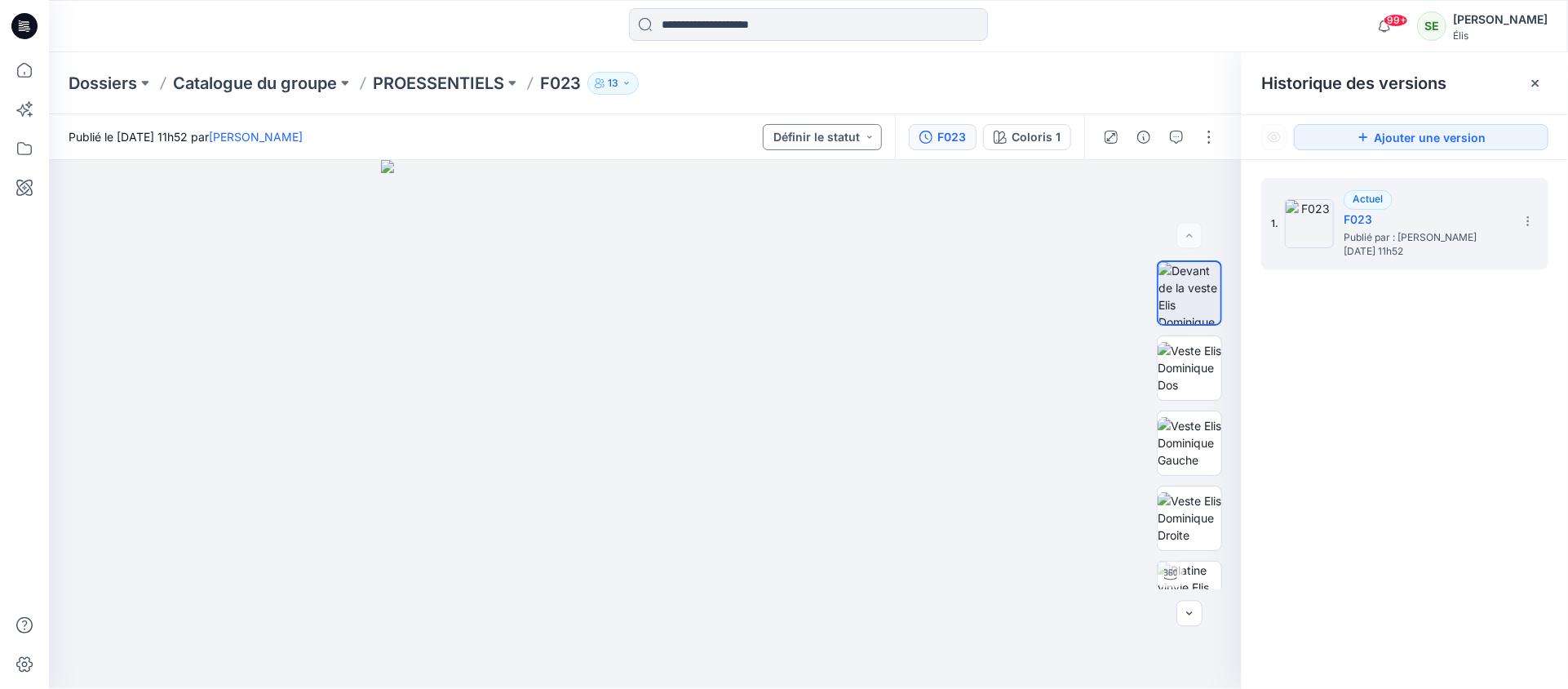
click at [871, 134] on button "Définir le statut" at bounding box center [822, 137] width 119 height 26
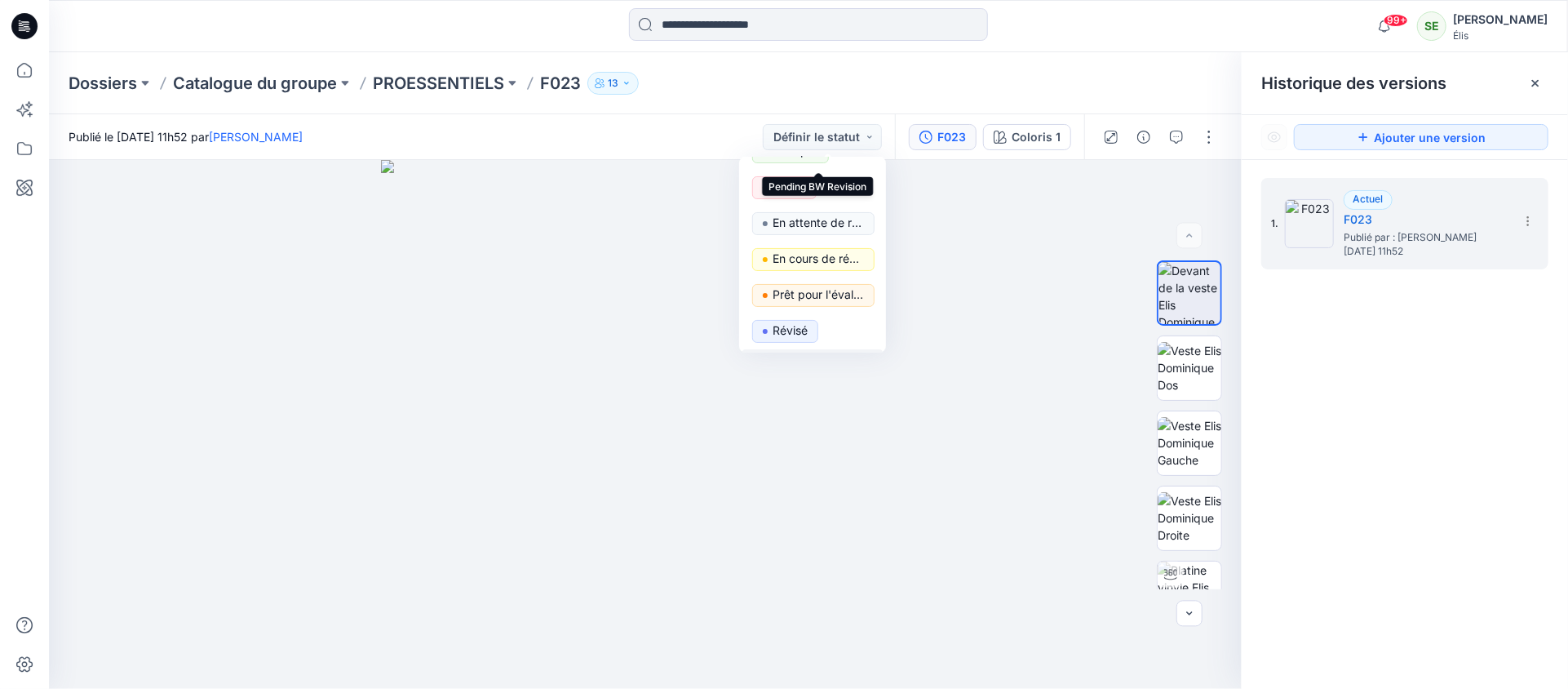
scroll to position [134, 0]
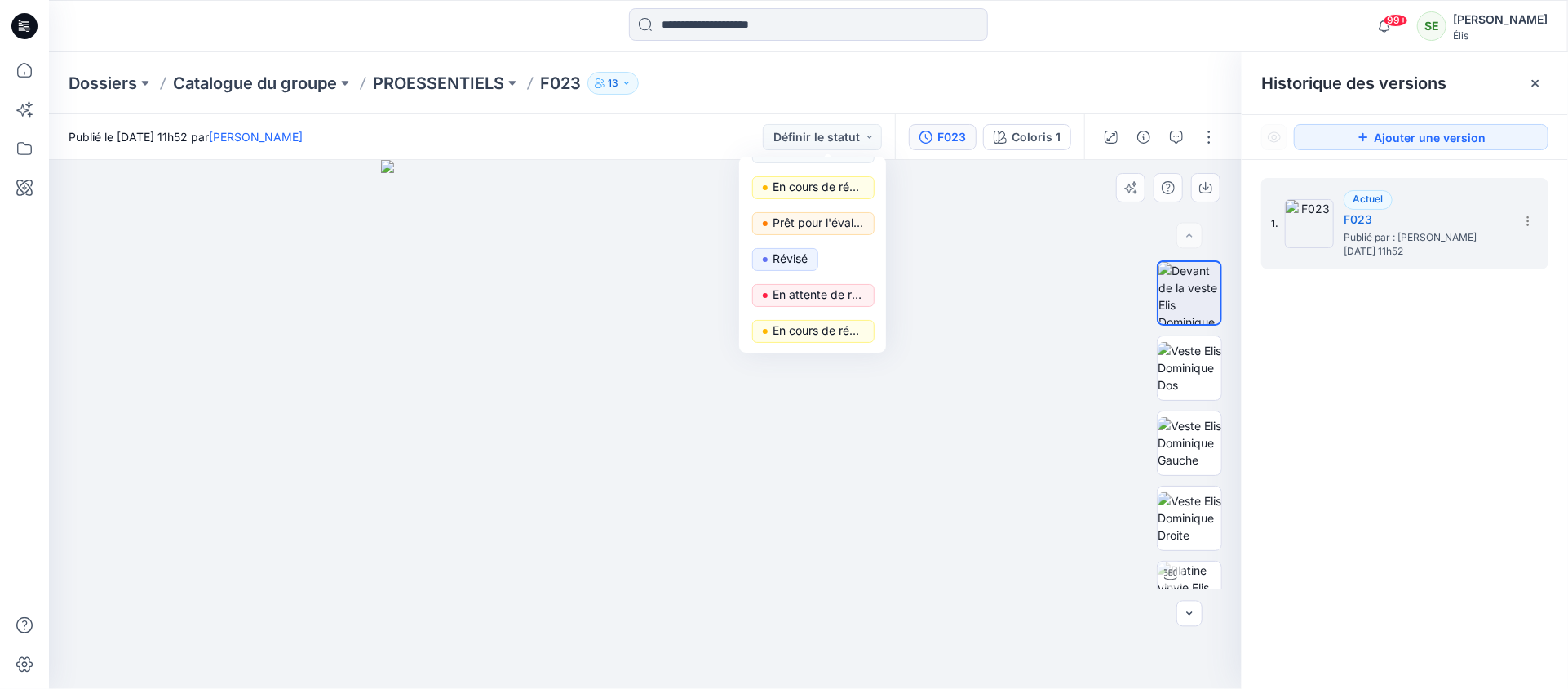
click at [983, 286] on div at bounding box center [645, 424] width 1193 height 529
